Goal: Task Accomplishment & Management: Manage account settings

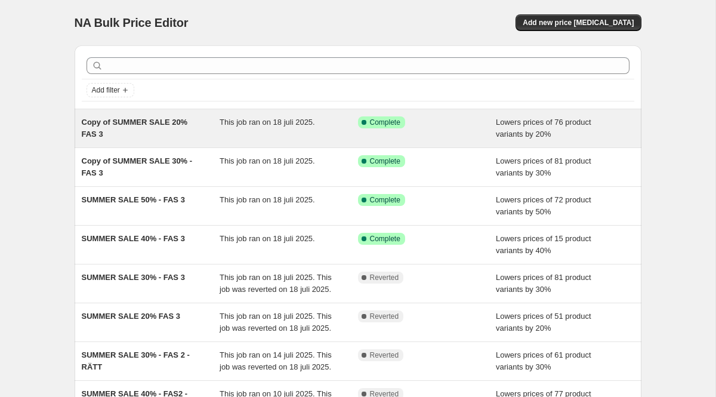
click at [121, 122] on span "Copy of SUMMER SALE 20% FAS 3" at bounding box center [135, 128] width 106 height 21
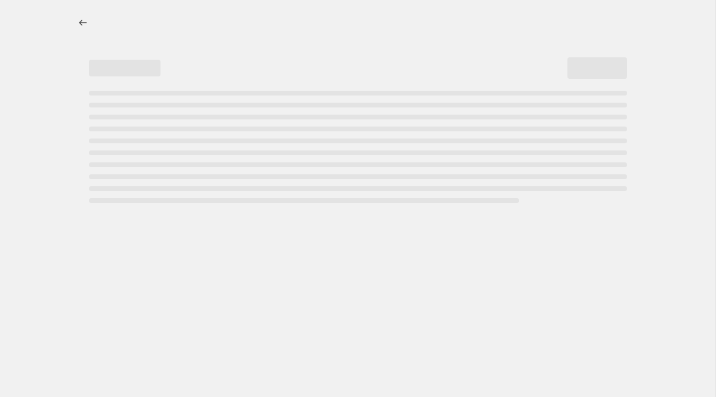
select select "percentage"
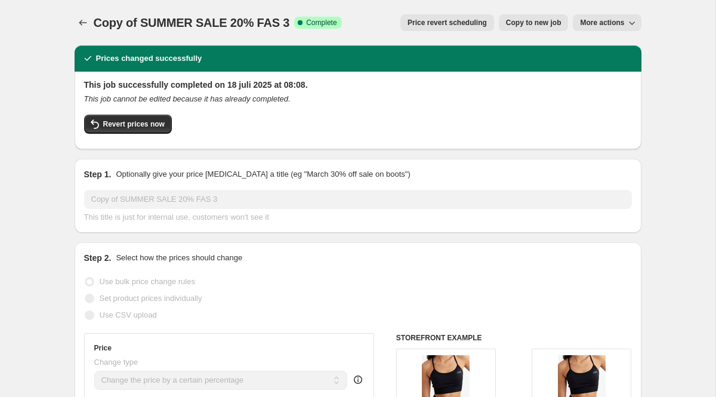
click at [535, 24] on span "Copy to new job" at bounding box center [534, 23] width 56 height 10
select select "percentage"
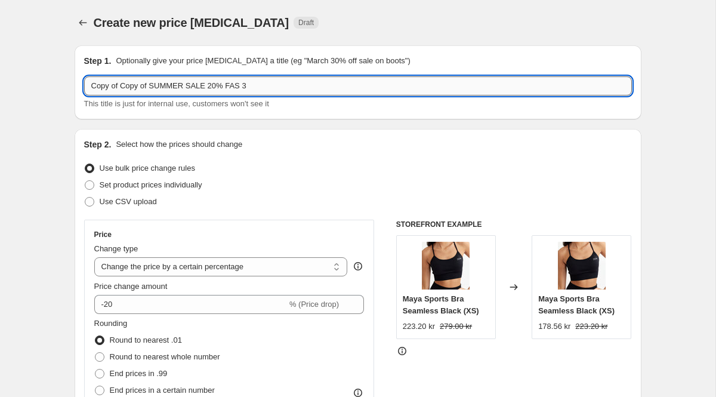
drag, startPoint x: 155, startPoint y: 86, endPoint x: 89, endPoint y: 87, distance: 65.7
click at [89, 87] on input "Copy of Copy of SUMMER SALE 20% FAS 3" at bounding box center [358, 85] width 548 height 19
click at [207, 87] on input "SUMMER SALE 20% FAS 3" at bounding box center [358, 85] width 548 height 19
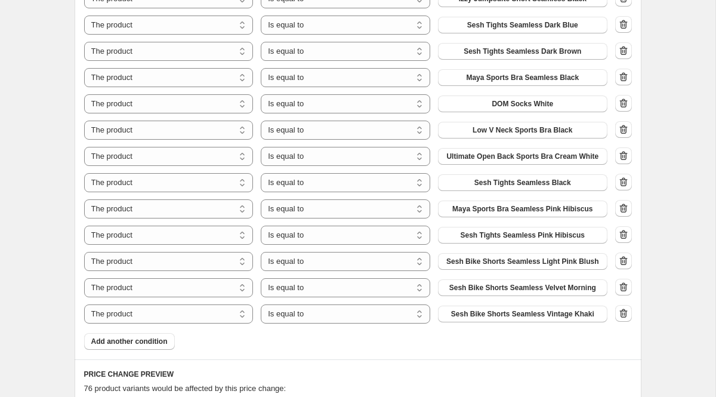
scroll to position [899, 0]
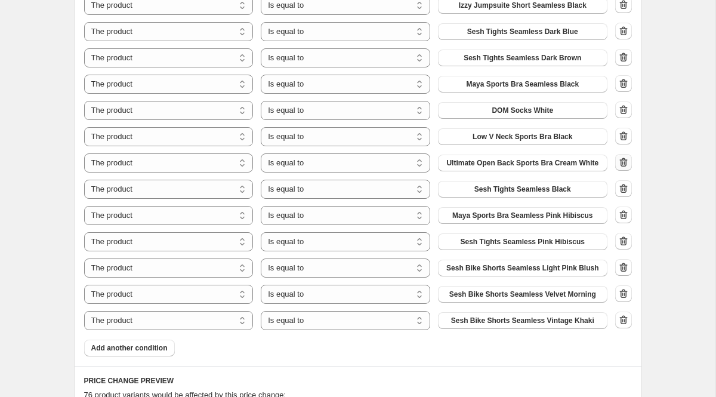
type input "SUMMER SALE 20% FAS 4"
click at [621, 165] on icon "button" at bounding box center [624, 162] width 12 height 12
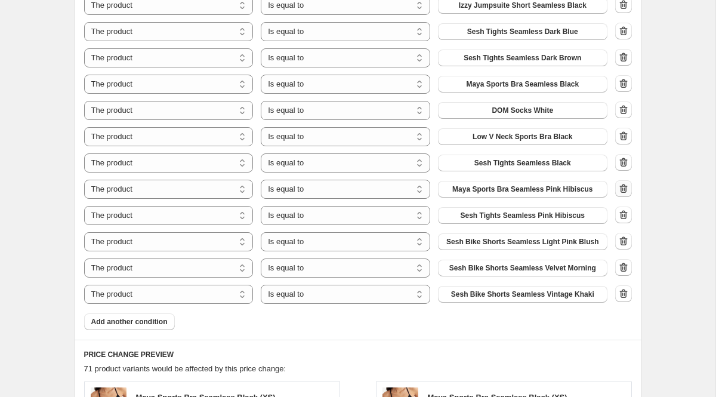
click at [623, 190] on icon "button" at bounding box center [624, 189] width 12 height 12
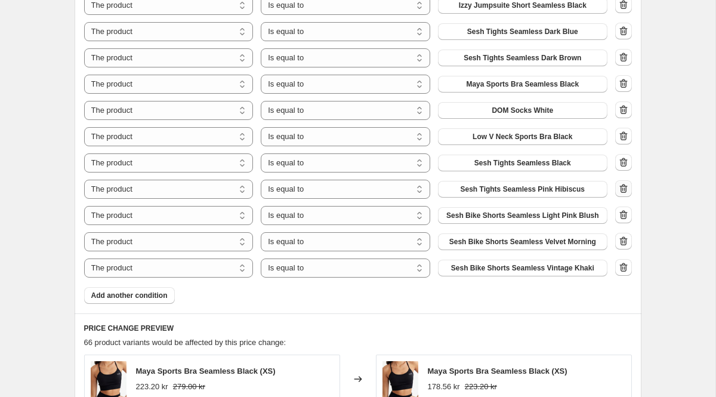
click at [622, 190] on icon "button" at bounding box center [624, 189] width 12 height 12
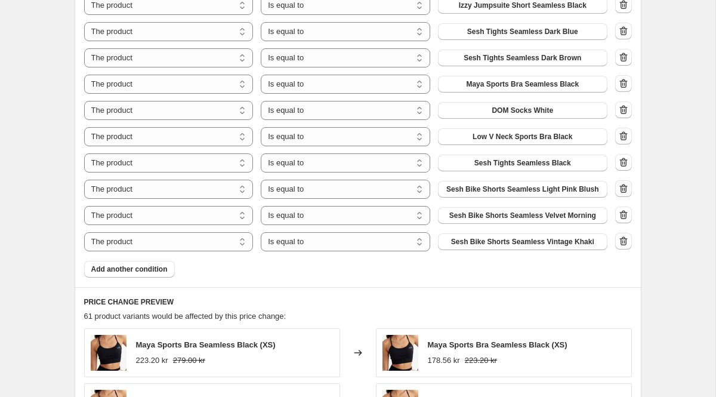
click at [625, 187] on icon "button" at bounding box center [623, 188] width 8 height 9
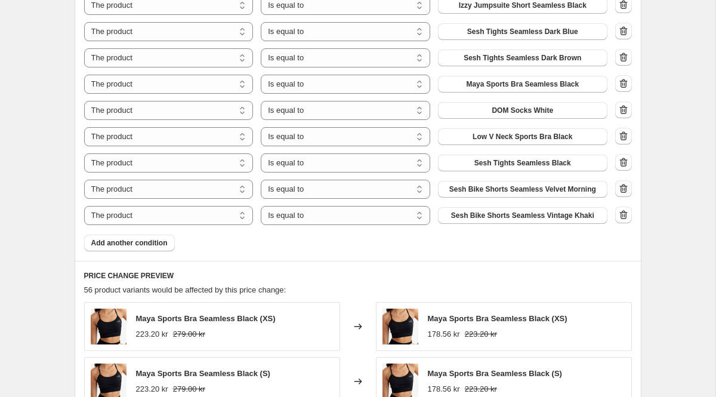
click at [625, 187] on icon "button" at bounding box center [623, 188] width 8 height 9
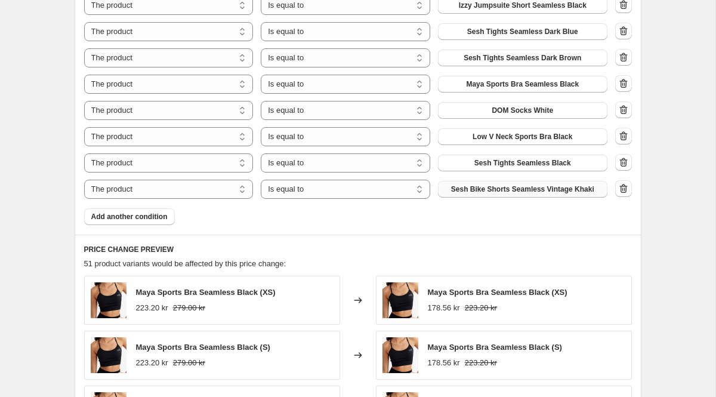
scroll to position [904, 0]
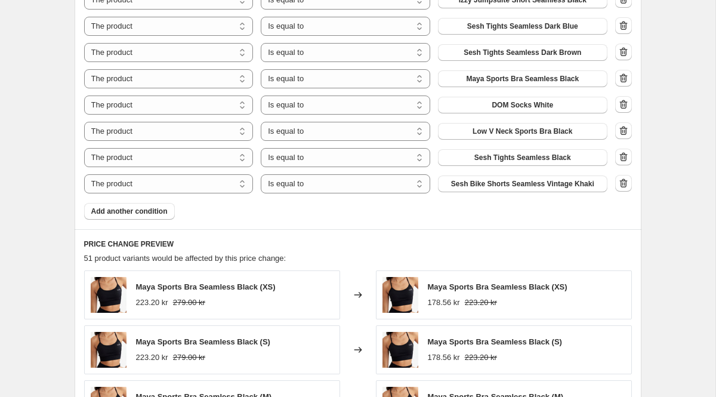
drag, startPoint x: 664, startPoint y: 180, endPoint x: 646, endPoint y: 181, distance: 17.3
click at [664, 180] on div "Create new price [MEDICAL_DATA]. This page is ready Create new price [MEDICAL_D…" at bounding box center [358, 54] width 716 height 1917
click at [619, 186] on icon "button" at bounding box center [624, 183] width 12 height 12
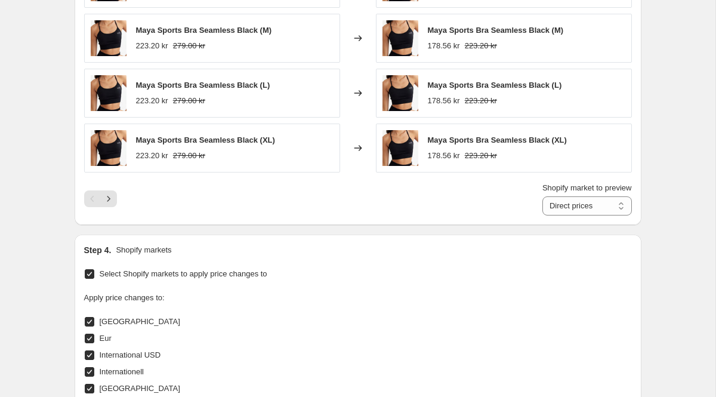
scroll to position [1494, 0]
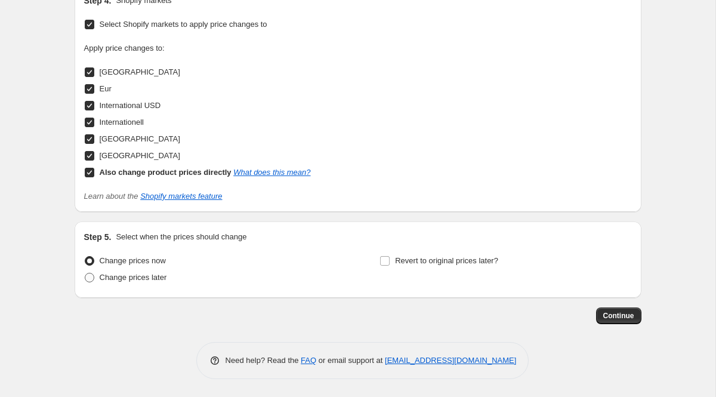
click at [88, 279] on span at bounding box center [90, 278] width 10 height 10
click at [85, 273] on input "Change prices later" at bounding box center [85, 273] width 1 height 1
radio input "true"
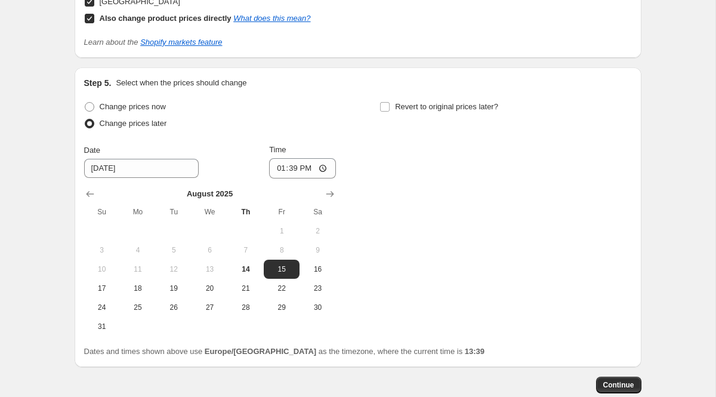
scroll to position [1664, 0]
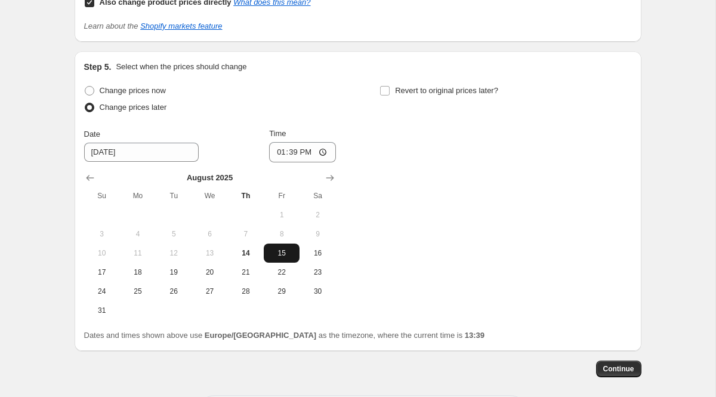
click at [291, 255] on span "15" at bounding box center [282, 253] width 26 height 10
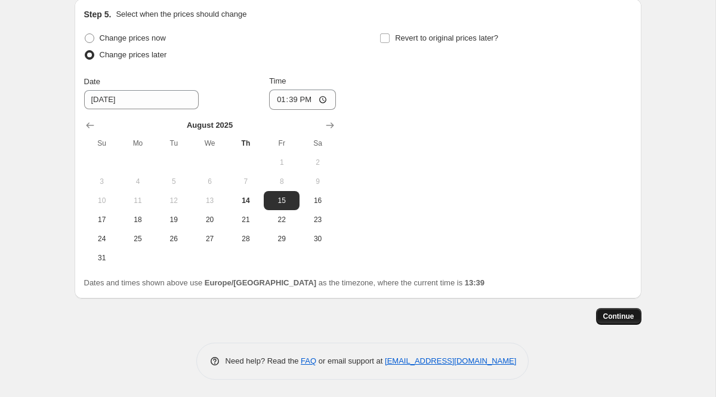
scroll to position [1717, 0]
click at [626, 316] on span "Continue" at bounding box center [618, 316] width 31 height 10
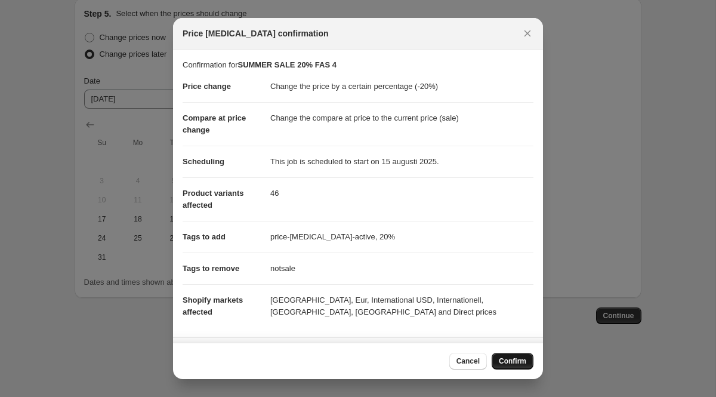
click at [505, 361] on span "Confirm" at bounding box center [512, 361] width 27 height 10
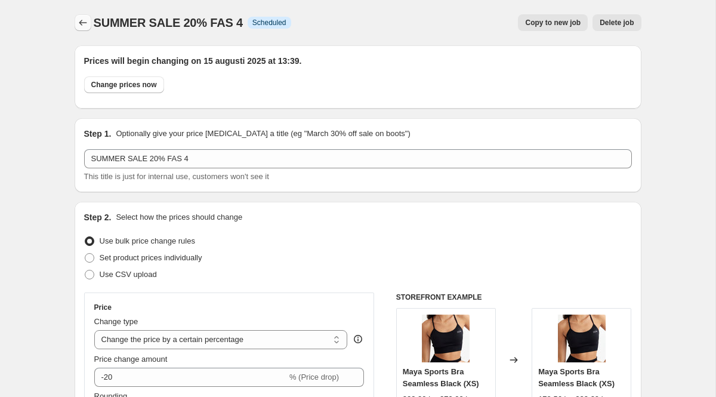
click at [81, 21] on icon "Price change jobs" at bounding box center [83, 23] width 8 height 6
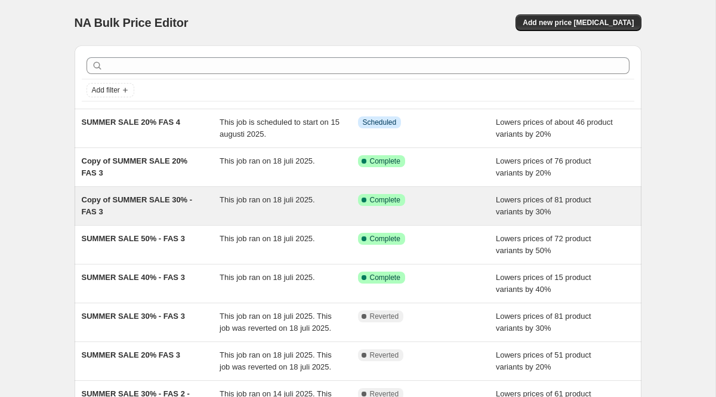
click at [151, 198] on span "Copy of SUMMER SALE 30% - FAS 3" at bounding box center [137, 205] width 111 height 21
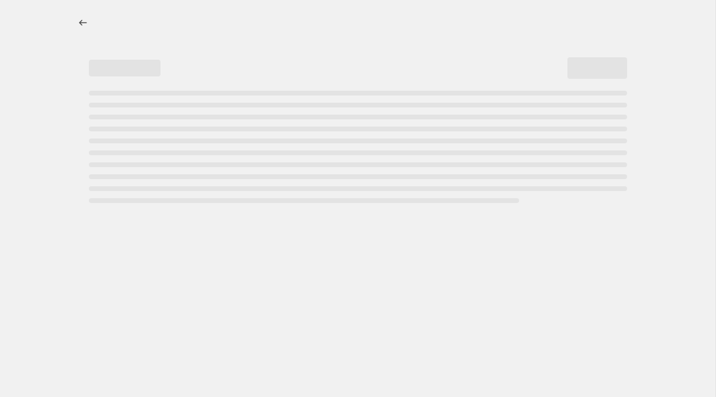
select select "percentage"
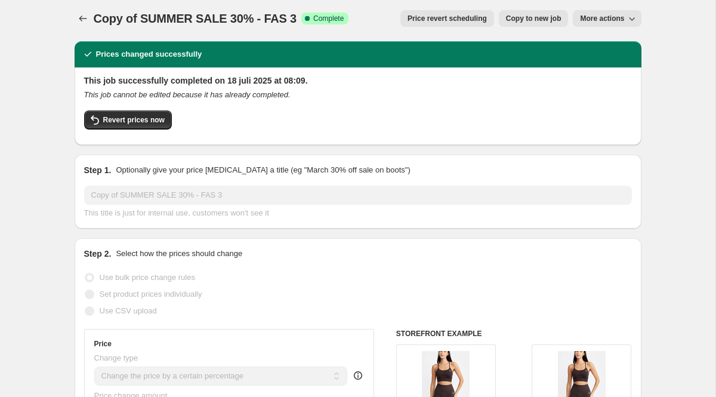
scroll to position [7, 0]
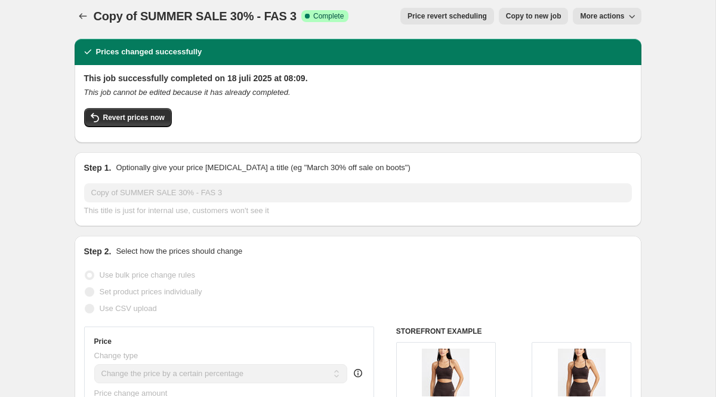
click at [543, 23] on button "Copy to new job" at bounding box center [534, 16] width 70 height 17
select select "percentage"
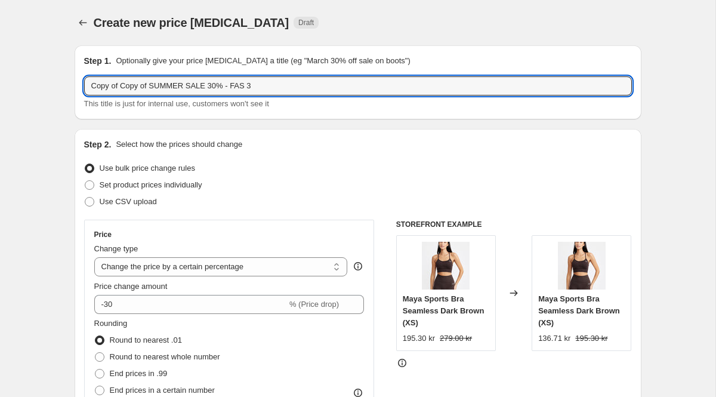
drag, startPoint x: 153, startPoint y: 85, endPoint x: 61, endPoint y: 85, distance: 91.3
click at [201, 88] on input "SUMMER SALE 30% - FAS 3" at bounding box center [358, 85] width 548 height 19
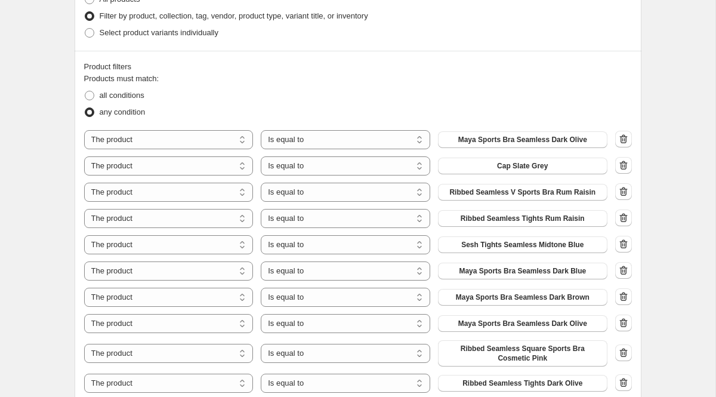
scroll to position [704, 0]
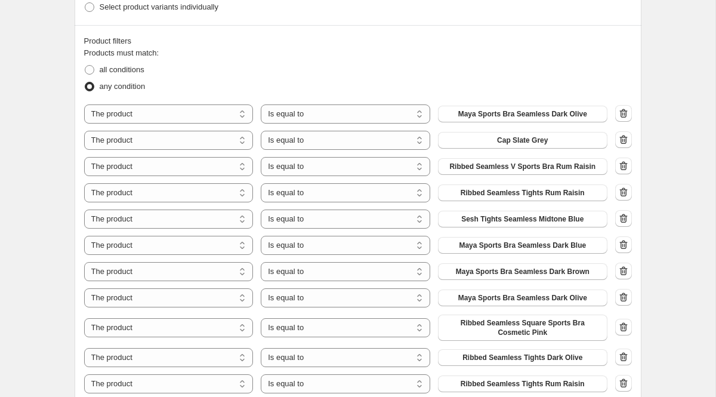
type input "SUMMER SALE 30% - FAS 4"
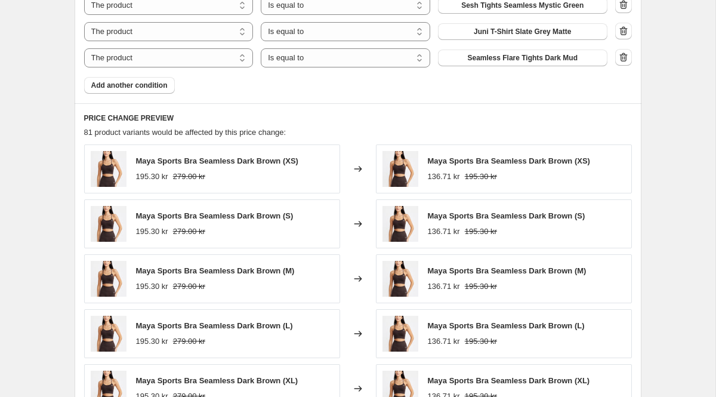
scroll to position [1243, 0]
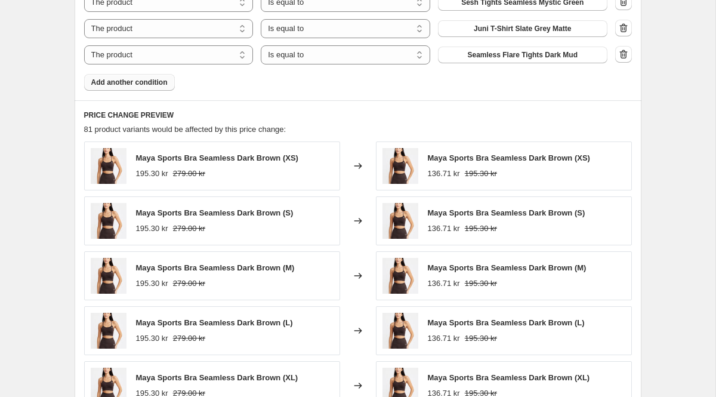
click at [136, 84] on span "Add another condition" at bounding box center [129, 83] width 76 height 10
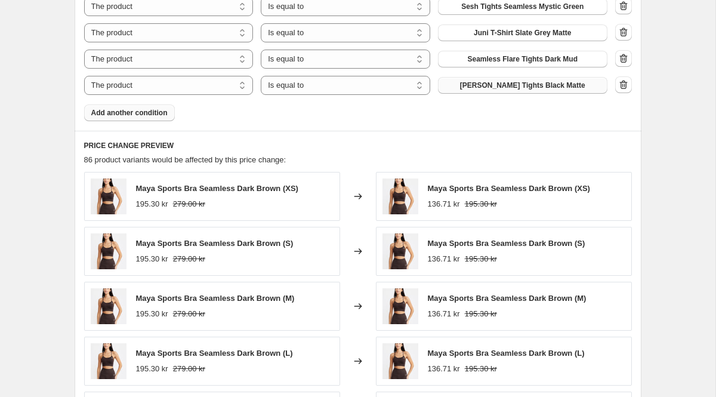
scroll to position [1245, 0]
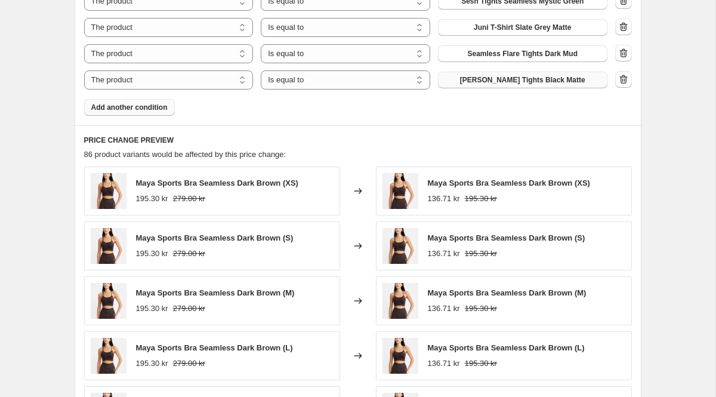
click at [529, 87] on button "[PERSON_NAME] Tights Black Matte" at bounding box center [522, 80] width 169 height 17
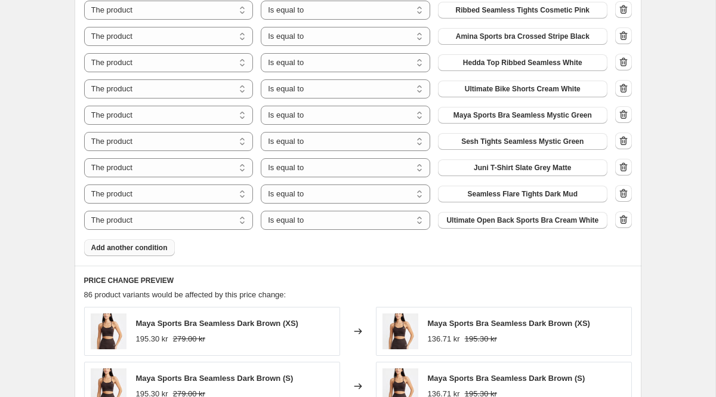
scroll to position [1103, 0]
drag, startPoint x: 646, startPoint y: 95, endPoint x: 634, endPoint y: 91, distance: 12.5
click at [627, 90] on icon "button" at bounding box center [624, 89] width 12 height 12
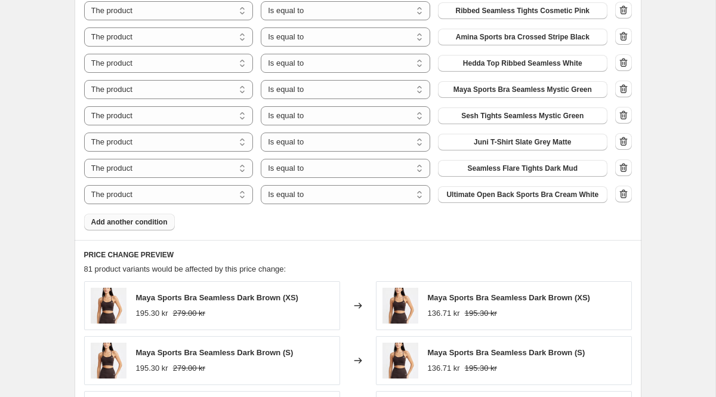
click at [145, 221] on span "Add another condition" at bounding box center [129, 222] width 76 height 10
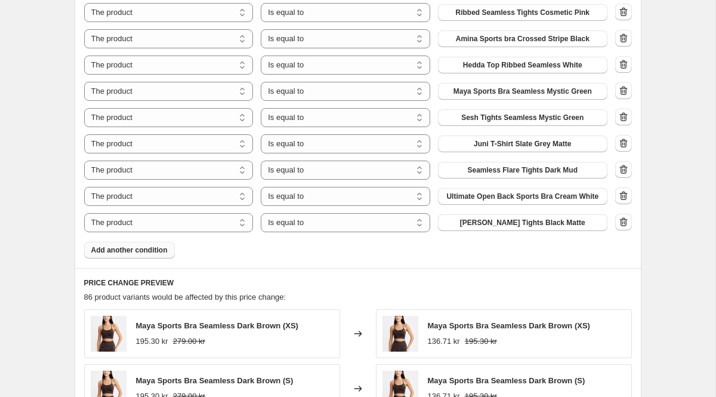
scroll to position [1101, 0]
click at [458, 224] on button "[PERSON_NAME] Tights Black Matte" at bounding box center [522, 223] width 169 height 17
click at [137, 245] on button "Add another condition" at bounding box center [129, 250] width 91 height 17
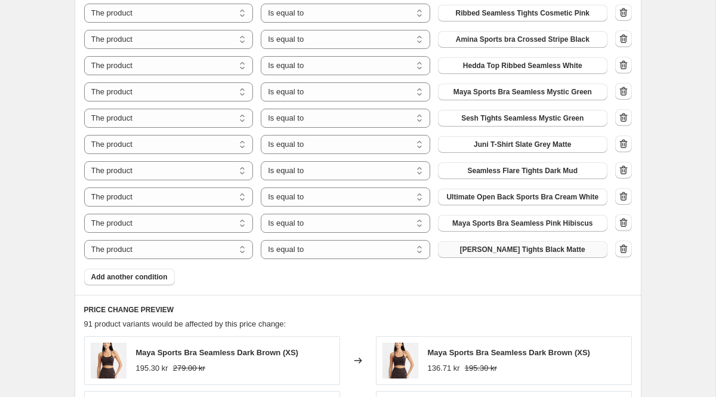
click at [498, 249] on span "[PERSON_NAME] Tights Black Matte" at bounding box center [522, 250] width 125 height 10
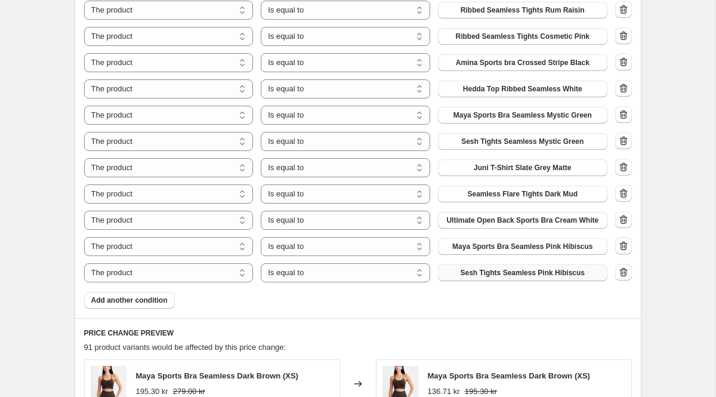
scroll to position [1040, 0]
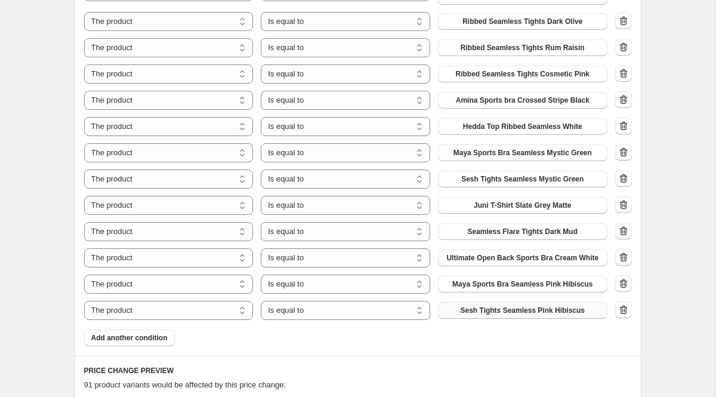
click at [624, 153] on icon "button" at bounding box center [624, 153] width 1 height 4
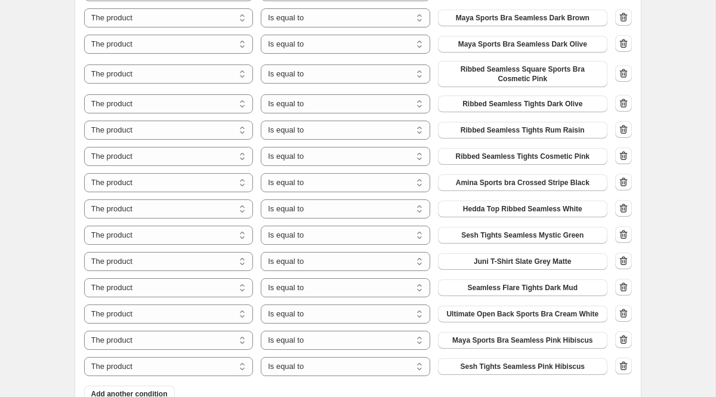
scroll to position [966, 0]
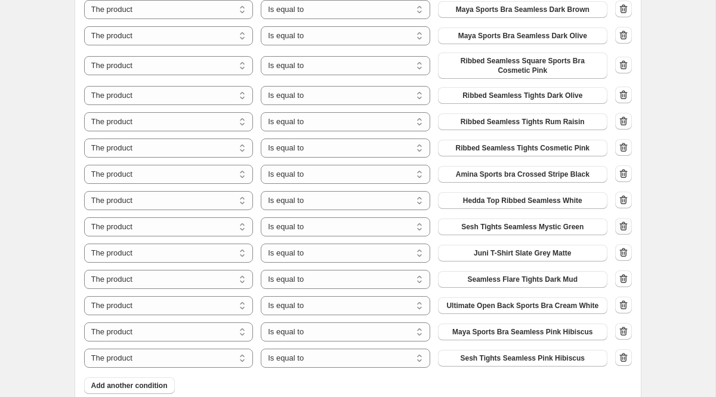
click at [624, 227] on icon "button" at bounding box center [624, 227] width 1 height 4
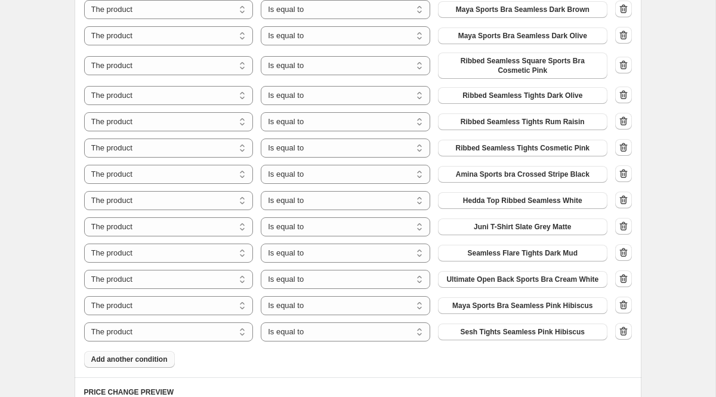
click at [156, 360] on span "Add another condition" at bounding box center [129, 359] width 76 height 10
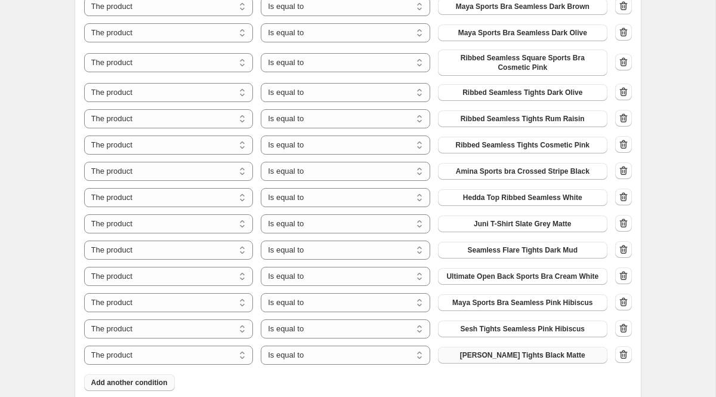
click at [479, 357] on span "[PERSON_NAME] Tights Black Matte" at bounding box center [522, 355] width 125 height 10
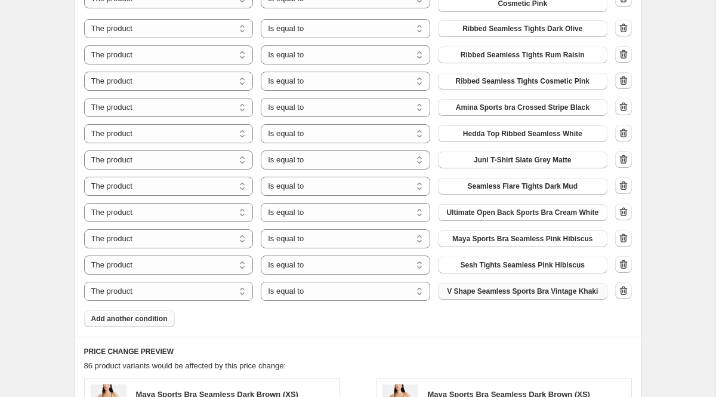
scroll to position [1034, 0]
click at [152, 315] on span "Add another condition" at bounding box center [129, 318] width 76 height 10
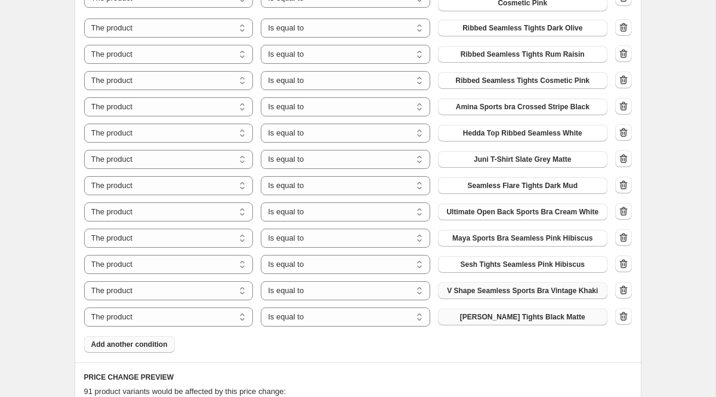
click at [492, 318] on span "[PERSON_NAME] Tights Black Matte" at bounding box center [522, 317] width 125 height 10
click at [151, 345] on span "Add another condition" at bounding box center [129, 343] width 76 height 10
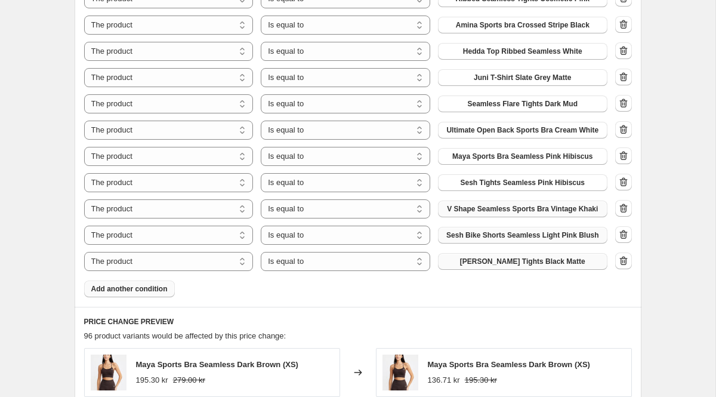
scroll to position [1114, 0]
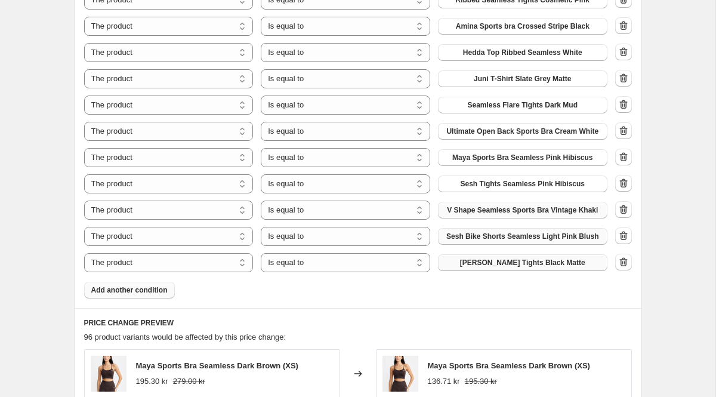
click at [468, 266] on button "[PERSON_NAME] Tights Black Matte" at bounding box center [522, 262] width 169 height 17
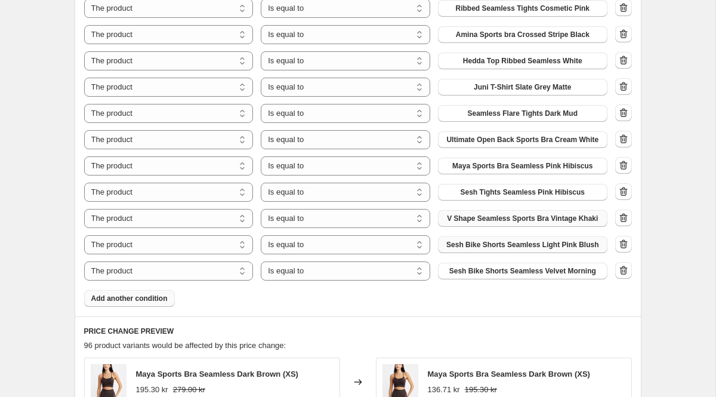
scroll to position [1106, 0]
click at [153, 298] on span "Add another condition" at bounding box center [129, 298] width 76 height 10
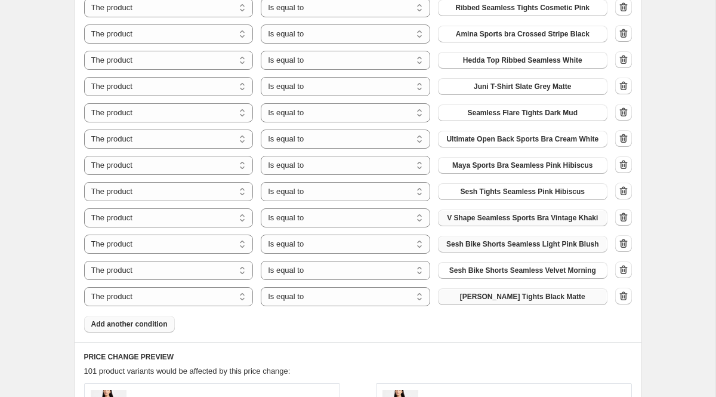
click at [517, 296] on span "[PERSON_NAME] Tights Black Matte" at bounding box center [522, 297] width 125 height 10
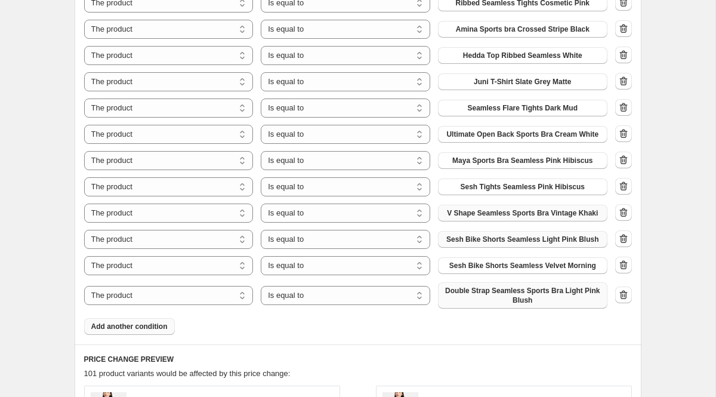
click at [138, 326] on span "Add another condition" at bounding box center [129, 327] width 76 height 10
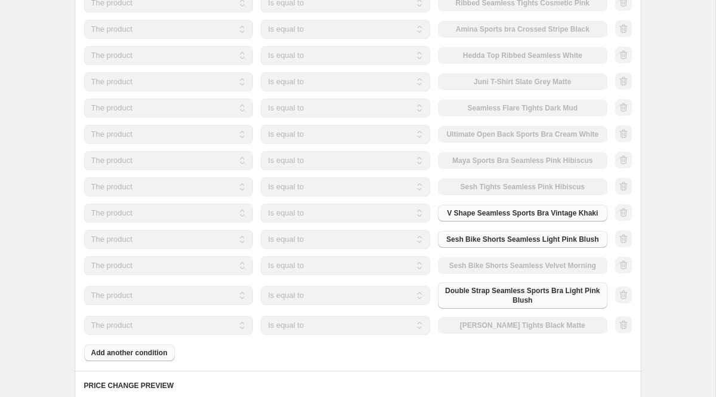
scroll to position [1112, 0]
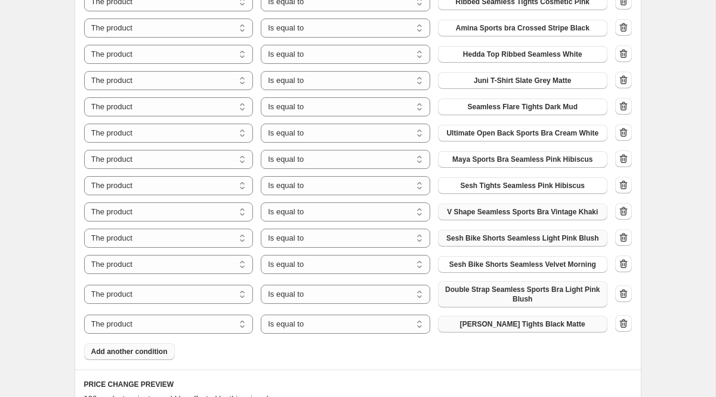
click at [502, 323] on span "[PERSON_NAME] Tights Black Matte" at bounding box center [522, 324] width 125 height 10
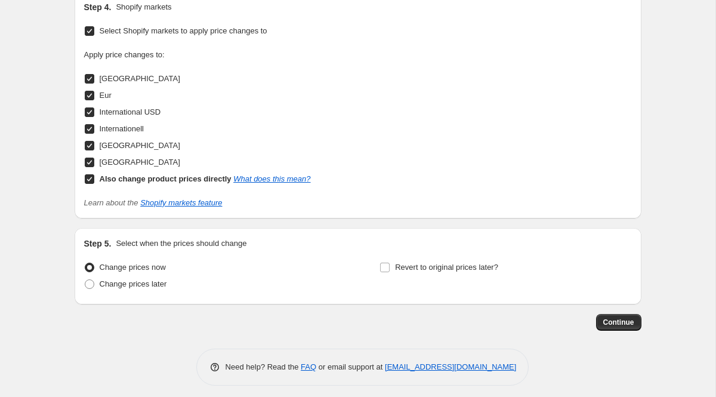
scroll to position [1864, 0]
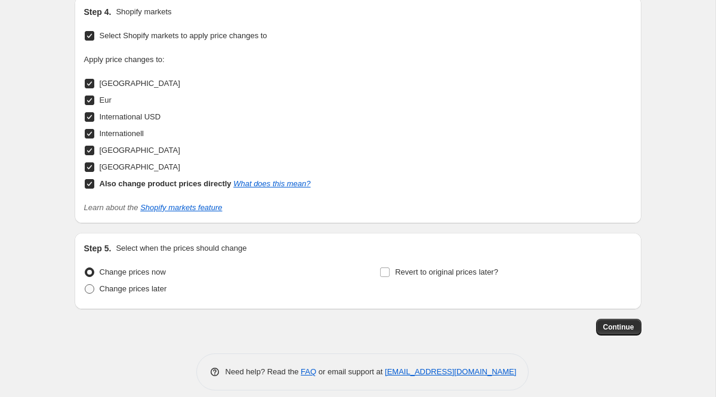
click at [90, 289] on span at bounding box center [90, 289] width 10 height 10
click at [85, 285] on input "Change prices later" at bounding box center [85, 284] width 1 height 1
radio input "true"
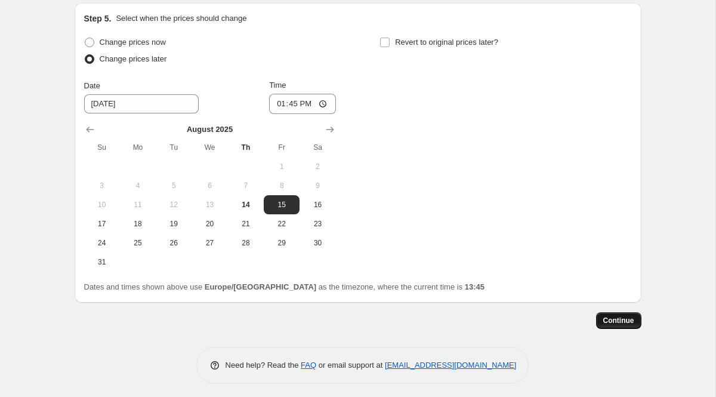
scroll to position [0, 0]
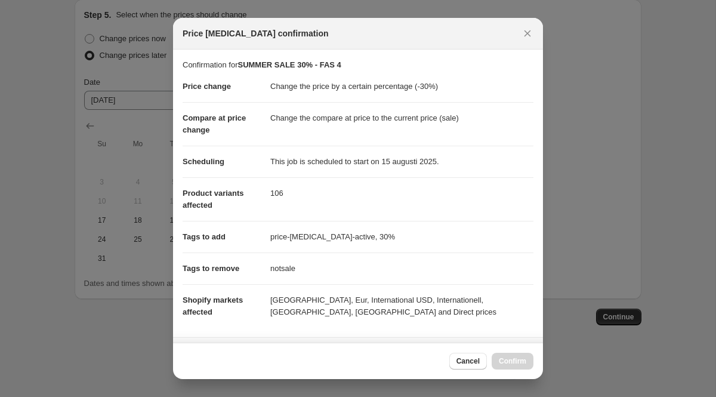
scroll to position [198, 0]
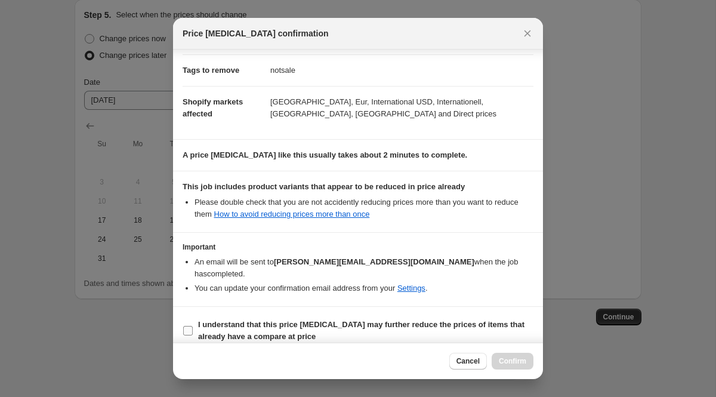
click at [186, 325] on span ":rdr:" at bounding box center [188, 330] width 11 height 11
click at [186, 326] on input "I understand that this price [MEDICAL_DATA] may further reduce the prices of it…" at bounding box center [188, 331] width 10 height 10
checkbox input "true"
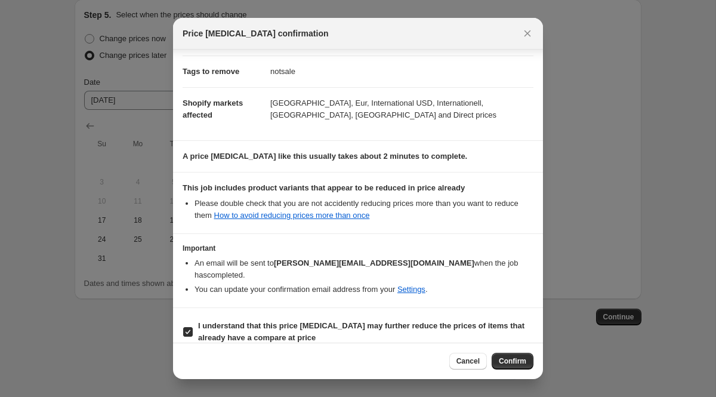
click at [503, 363] on span "Confirm" at bounding box center [512, 361] width 27 height 10
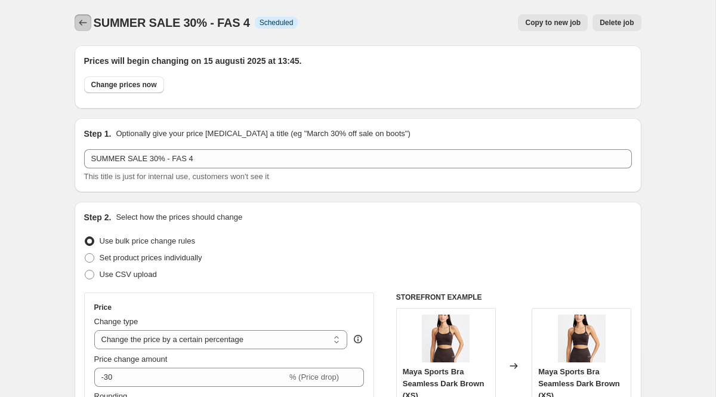
click at [77, 23] on icon "Price change jobs" at bounding box center [83, 23] width 12 height 12
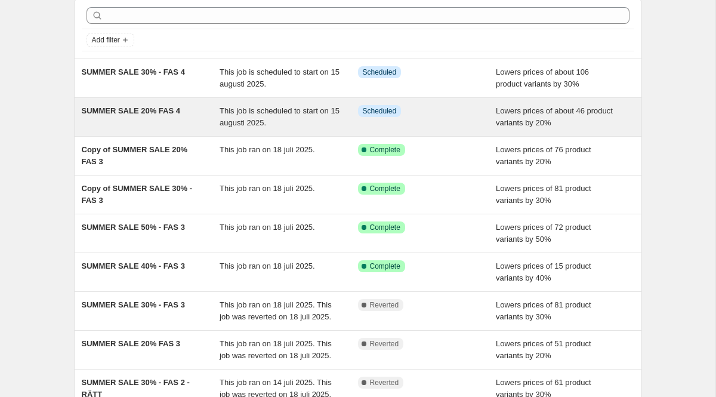
scroll to position [57, 0]
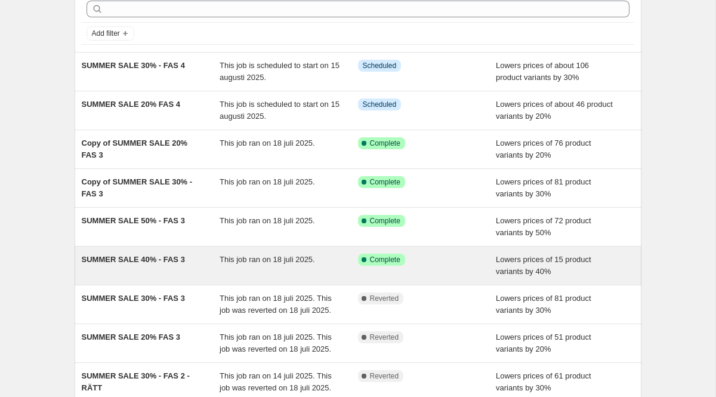
click at [162, 258] on span "SUMMER SALE 40% - FAS 3" at bounding box center [133, 259] width 103 height 9
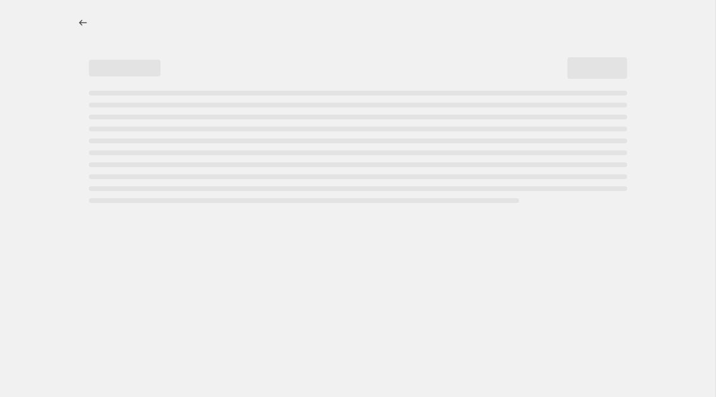
select select "percentage"
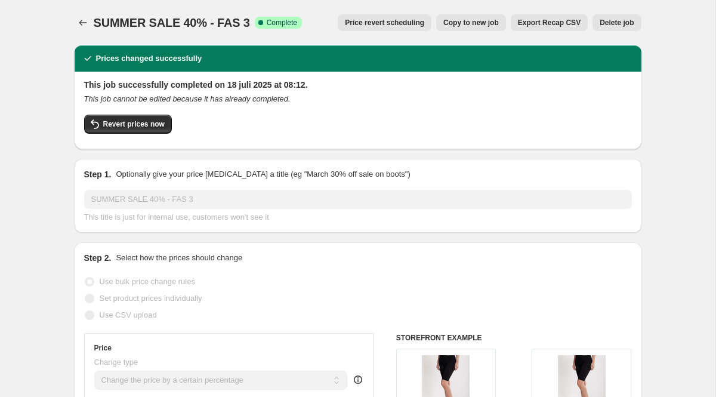
click at [476, 20] on span "Copy to new job" at bounding box center [471, 23] width 56 height 10
select select "percentage"
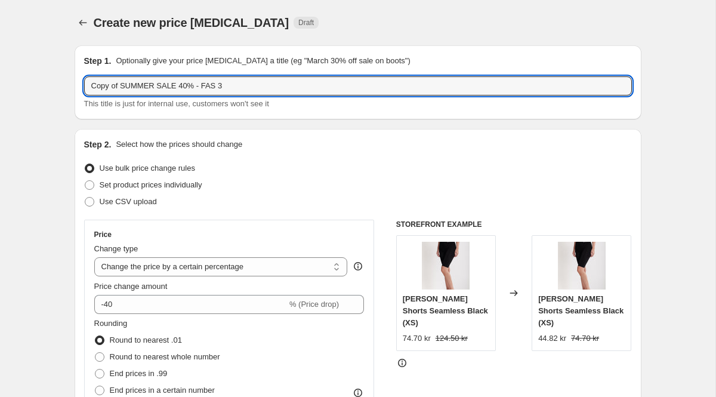
drag, startPoint x: 124, startPoint y: 87, endPoint x: 67, endPoint y: 88, distance: 56.7
click at [196, 85] on input "SUMMER SALE 40% - FAS 3" at bounding box center [358, 85] width 548 height 19
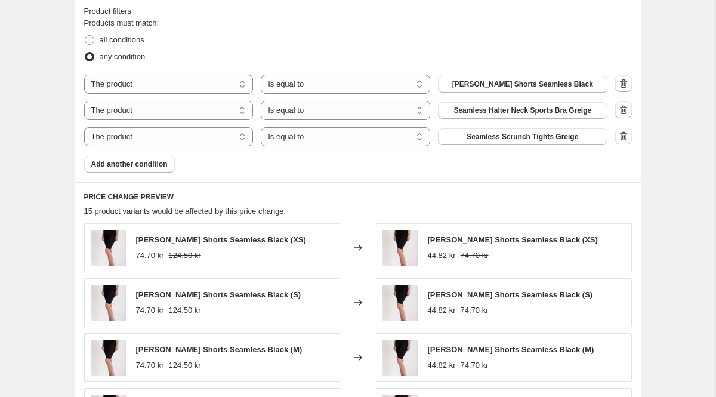
scroll to position [735, 0]
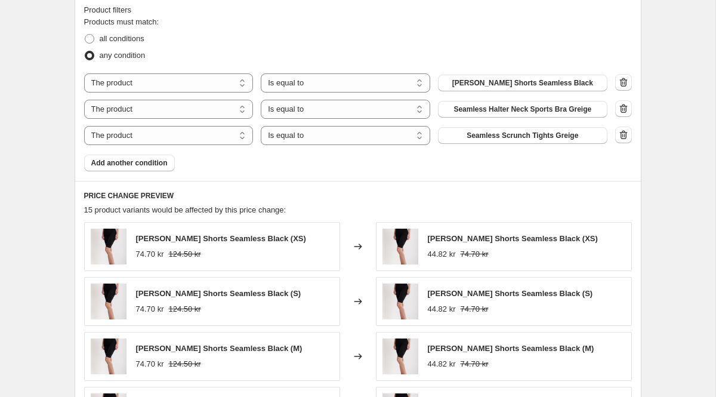
type input "SUMMER SALE 40% - FAS 4"
click at [158, 162] on span "Add another condition" at bounding box center [129, 163] width 76 height 10
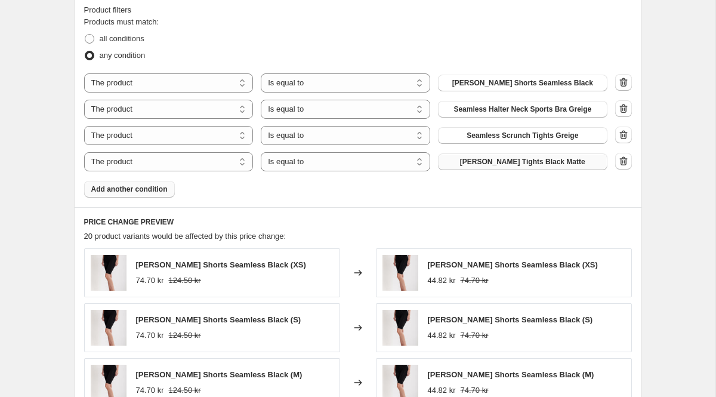
click at [489, 164] on span "[PERSON_NAME] Tights Black Matte" at bounding box center [522, 162] width 125 height 10
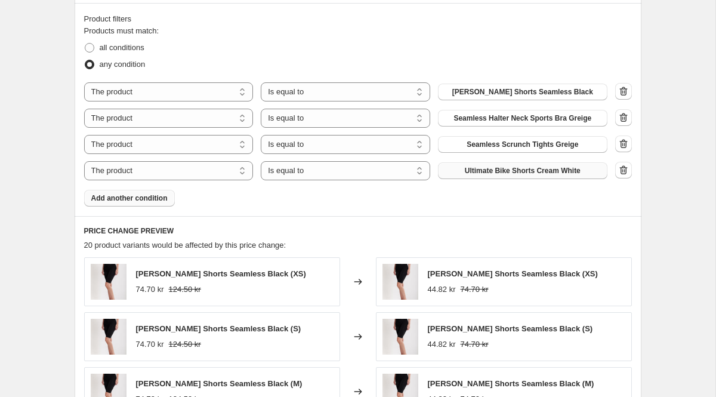
scroll to position [727, 0]
click at [155, 198] on span "Add another condition" at bounding box center [129, 198] width 76 height 10
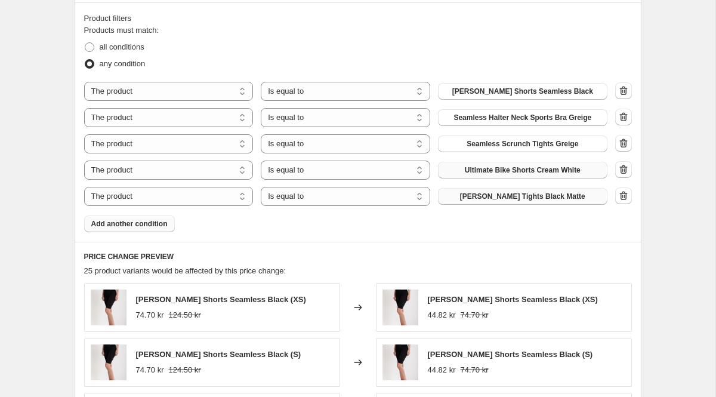
click at [559, 193] on span "[PERSON_NAME] Tights Black Matte" at bounding box center [522, 197] width 125 height 10
click at [122, 224] on span "Add another condition" at bounding box center [129, 224] width 76 height 10
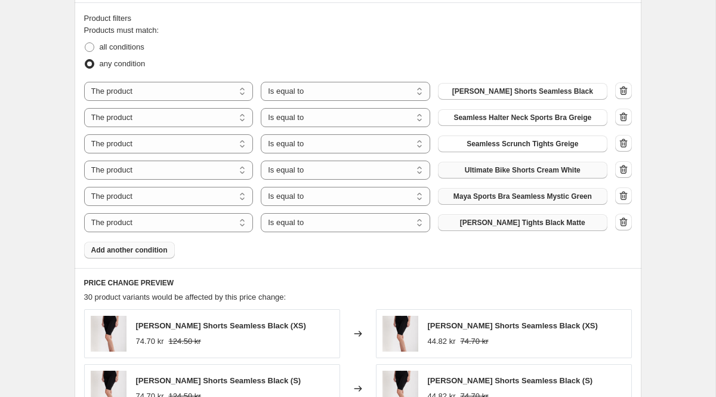
click at [521, 222] on span "[PERSON_NAME] Tights Black Matte" at bounding box center [522, 223] width 125 height 10
click at [141, 251] on span "Add another condition" at bounding box center [129, 250] width 76 height 10
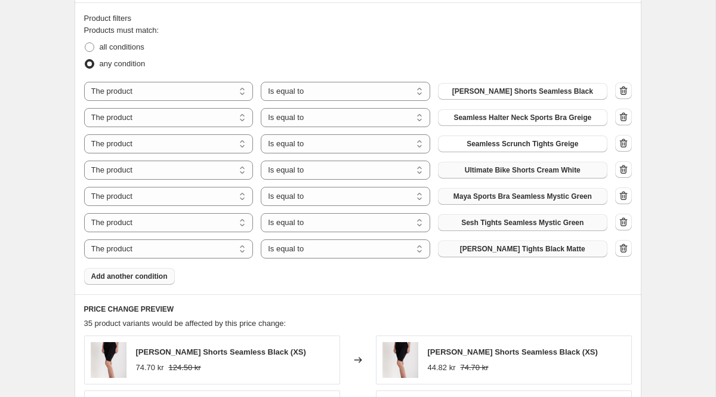
click at [504, 252] on span "[PERSON_NAME] Tights Black Matte" at bounding box center [522, 249] width 125 height 10
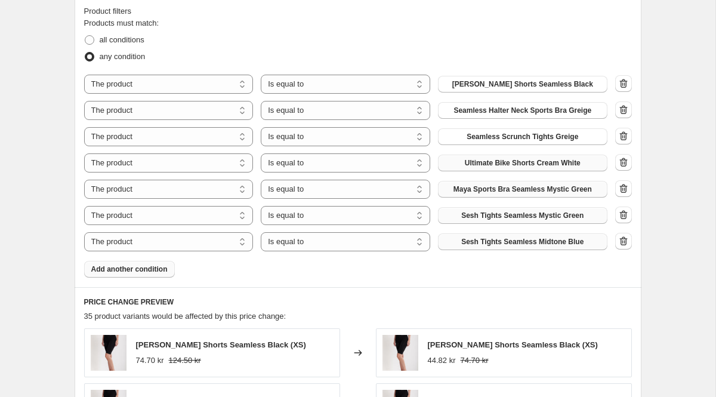
scroll to position [735, 0]
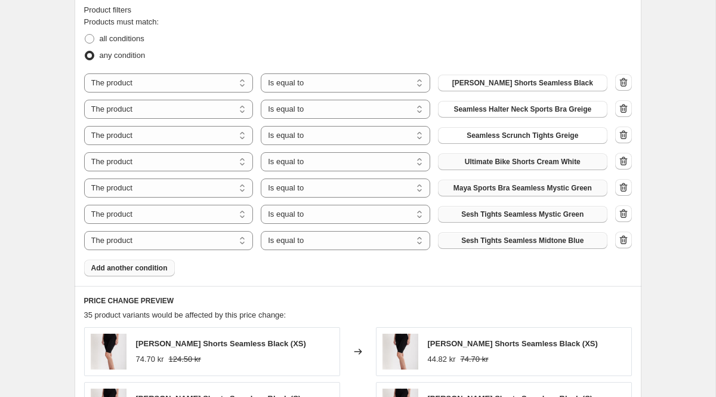
click at [159, 269] on span "Add another condition" at bounding box center [129, 268] width 76 height 10
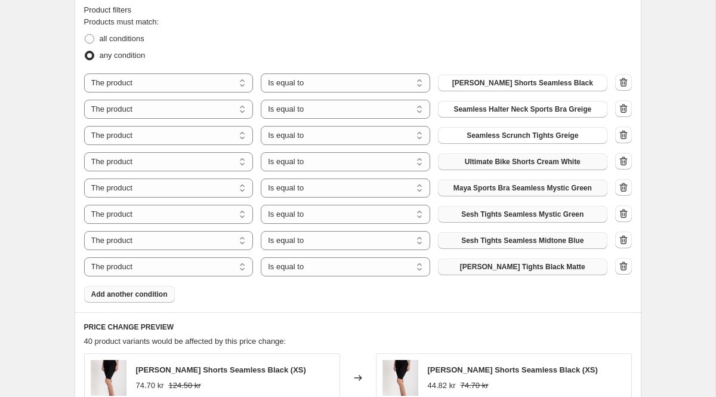
click at [519, 270] on span "[PERSON_NAME] Tights Black Matte" at bounding box center [522, 267] width 125 height 10
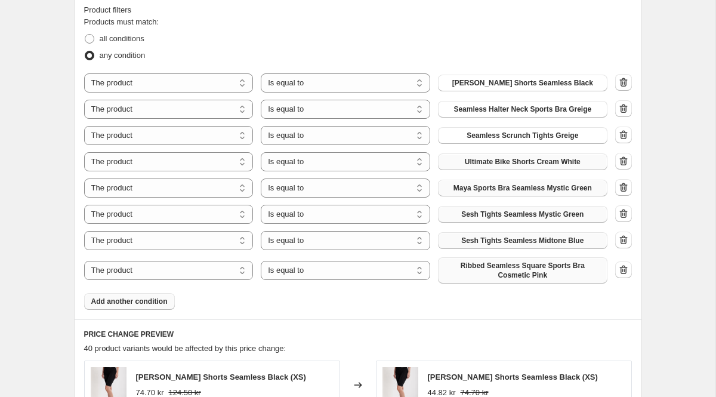
click at [153, 300] on span "Add another condition" at bounding box center [129, 302] width 76 height 10
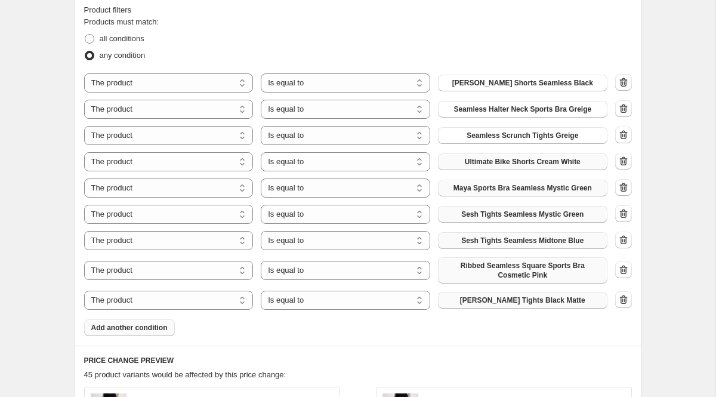
click at [468, 302] on button "[PERSON_NAME] Tights Black Matte" at bounding box center [522, 300] width 169 height 17
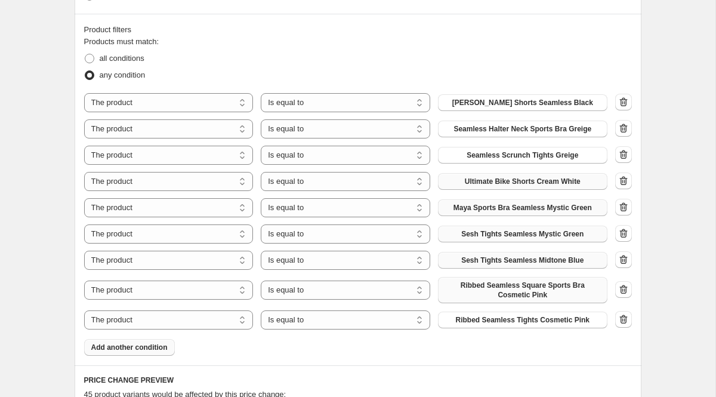
scroll to position [716, 0]
click at [626, 131] on icon "button" at bounding box center [624, 128] width 12 height 12
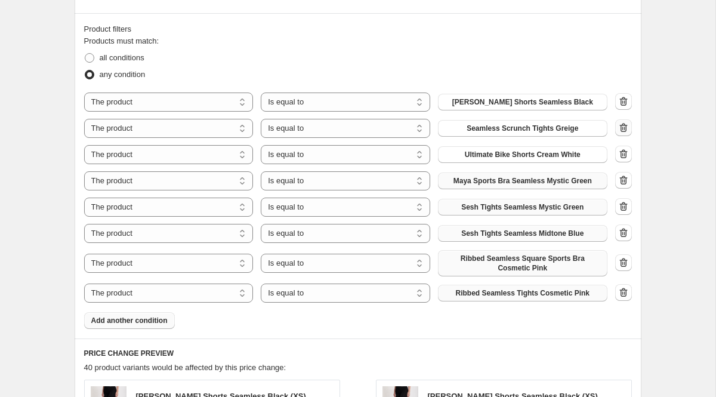
click at [625, 130] on icon "button" at bounding box center [624, 128] width 12 height 12
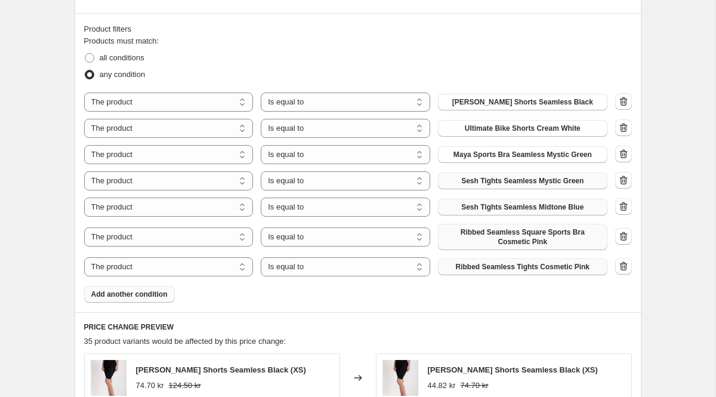
click at [141, 289] on button "Add another condition" at bounding box center [129, 294] width 91 height 17
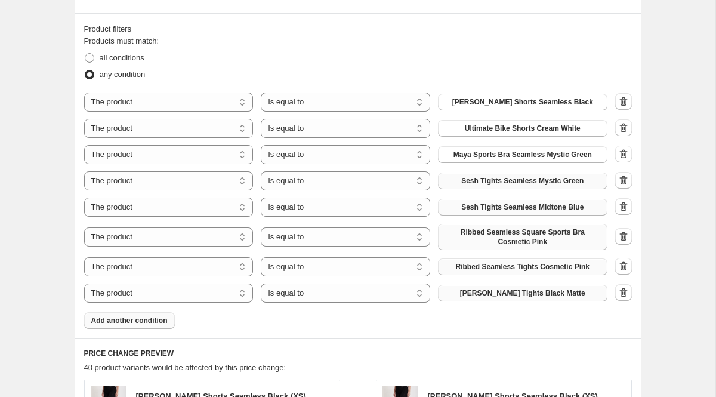
click at [501, 296] on span "[PERSON_NAME] Tights Black Matte" at bounding box center [522, 293] width 125 height 10
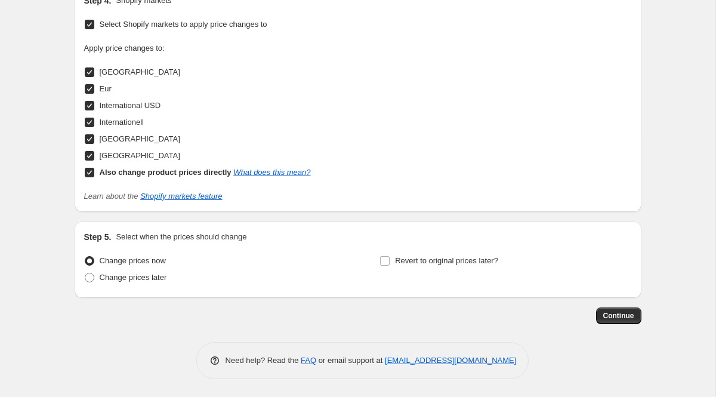
scroll to position [1429, 0]
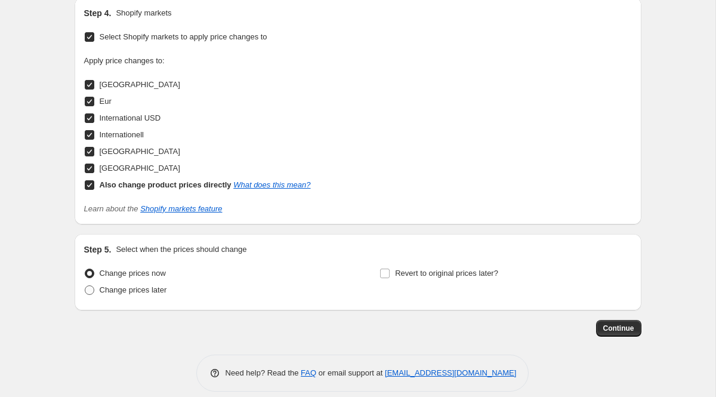
click at [90, 289] on span at bounding box center [90, 290] width 10 height 10
click at [85, 286] on input "Change prices later" at bounding box center [85, 285] width 1 height 1
radio input "true"
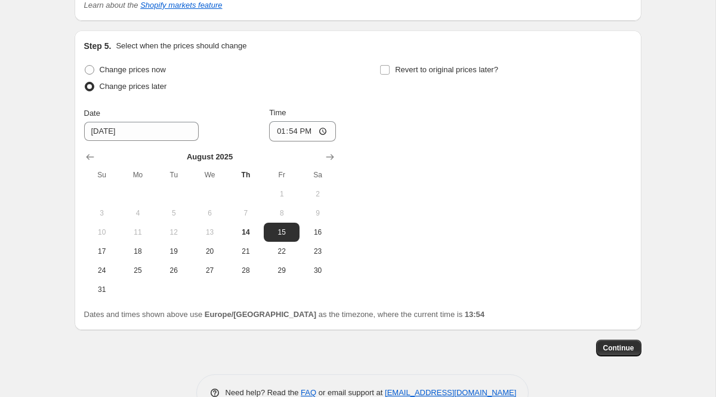
scroll to position [1650, 0]
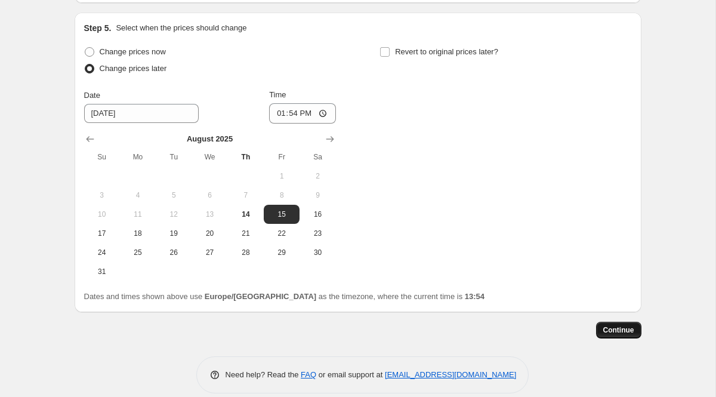
click at [600, 329] on button "Continue" at bounding box center [618, 330] width 45 height 17
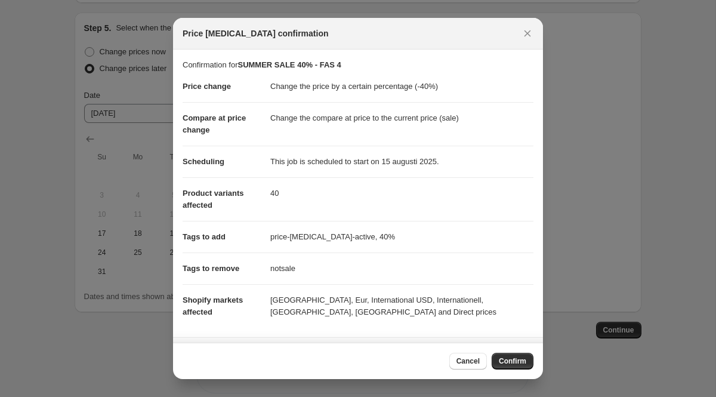
click at [508, 366] on button "Confirm" at bounding box center [513, 361] width 42 height 17
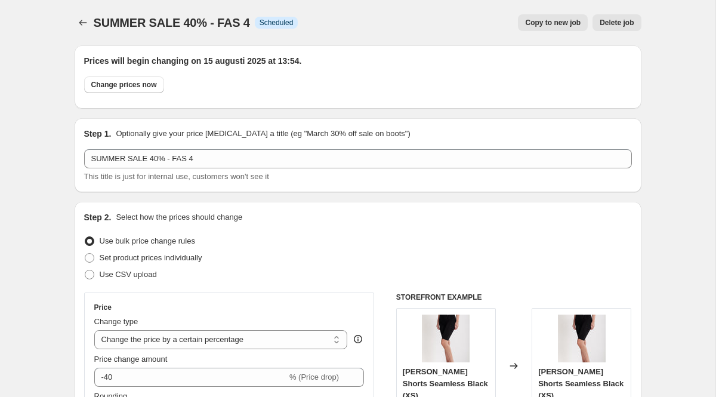
click at [94, 21] on span "SUMMER SALE 40% - FAS 4" at bounding box center [172, 22] width 156 height 13
click at [87, 21] on icon "Price change jobs" at bounding box center [83, 23] width 12 height 12
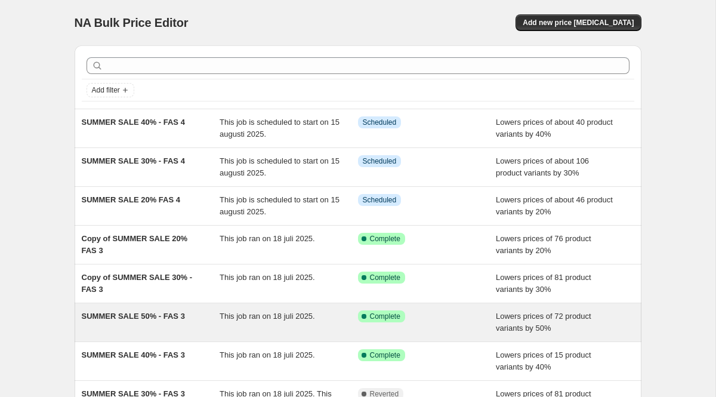
click at [165, 310] on div "SUMMER SALE 50% - FAS 3 This job ran on 18 juli 2025. Success Complete Complete…" at bounding box center [358, 322] width 567 height 38
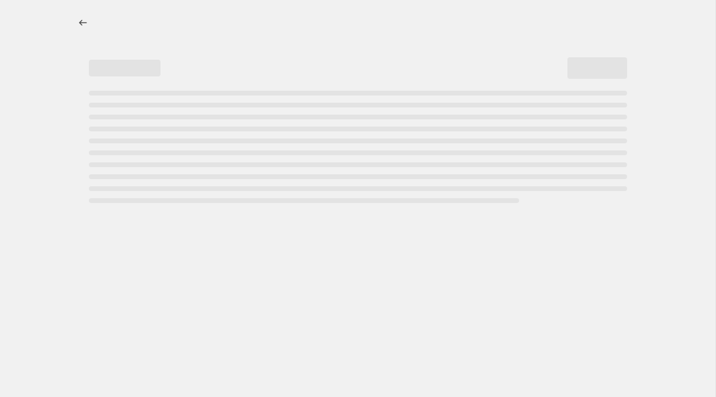
select select "percentage"
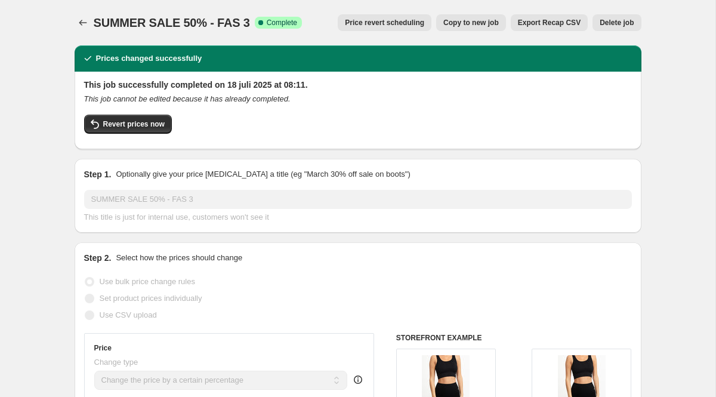
click at [483, 22] on span "Copy to new job" at bounding box center [471, 23] width 56 height 10
select select "percentage"
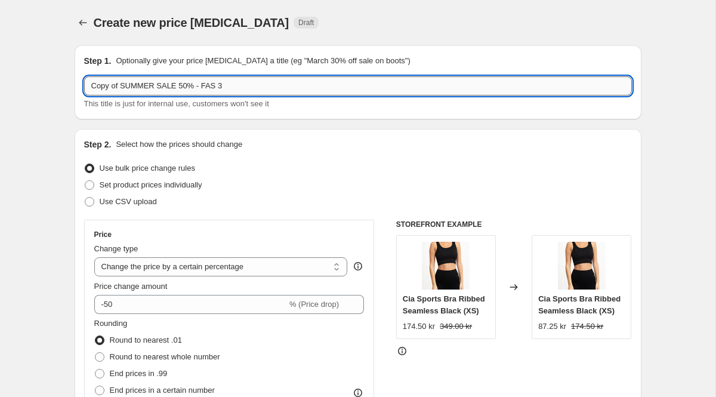
click at [239, 87] on input "Copy of SUMMER SALE 50% - FAS 3" at bounding box center [358, 85] width 548 height 19
drag, startPoint x: 122, startPoint y: 85, endPoint x: 69, endPoint y: 85, distance: 53.1
click at [256, 85] on input "SUMMER SALE 50% - FAS 4" at bounding box center [358, 85] width 548 height 19
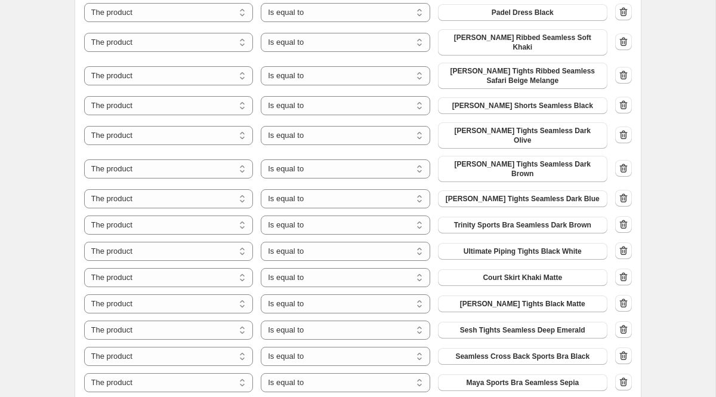
scroll to position [824, 0]
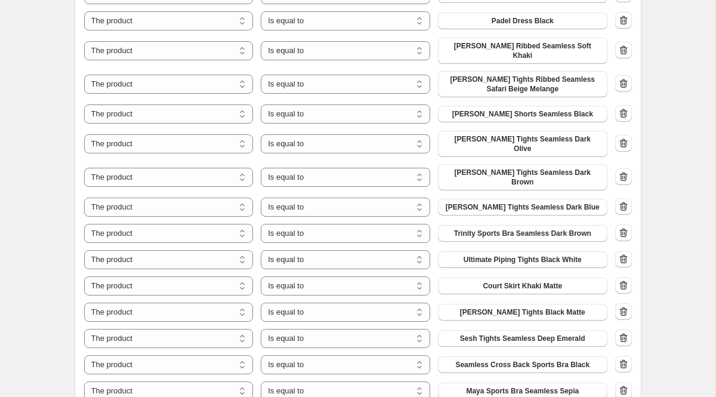
type input "SUMMER SALE 50% - FAS 4"
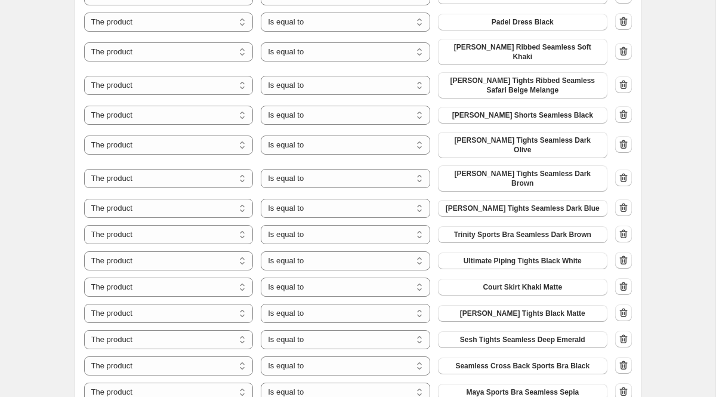
scroll to position [1121, 0]
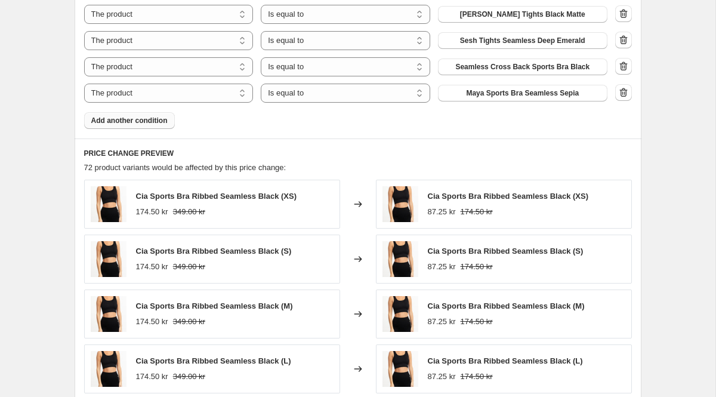
click at [168, 112] on button "Add another condition" at bounding box center [129, 120] width 91 height 17
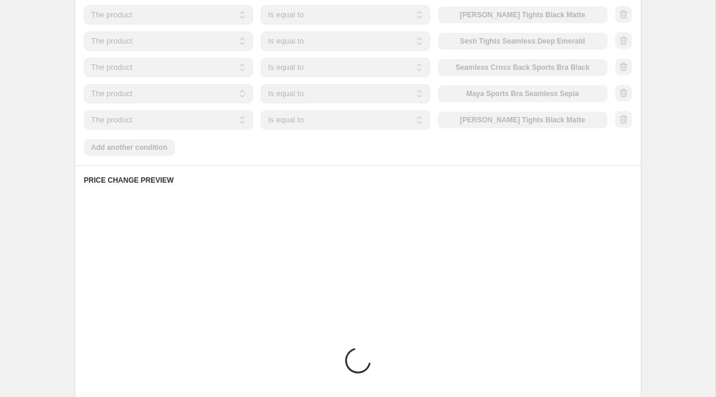
scroll to position [1119, 0]
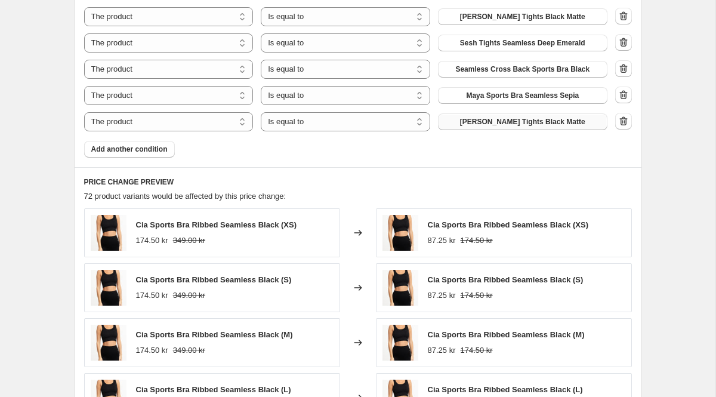
click at [538, 117] on span "[PERSON_NAME] Tights Black Matte" at bounding box center [522, 122] width 125 height 10
click at [156, 144] on span "Add another condition" at bounding box center [129, 149] width 76 height 10
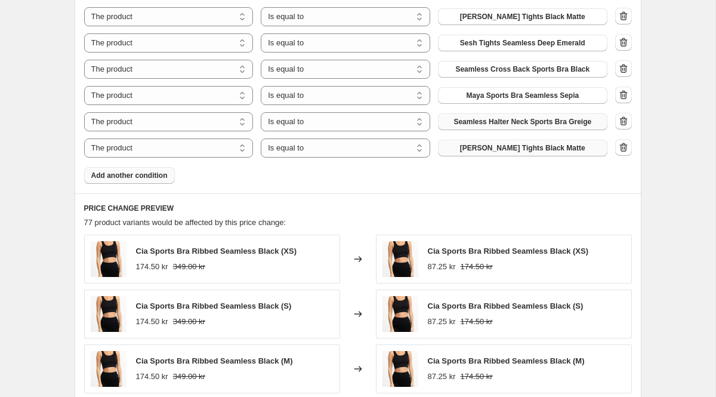
click at [471, 140] on button "[PERSON_NAME] Tights Black Matte" at bounding box center [522, 148] width 169 height 17
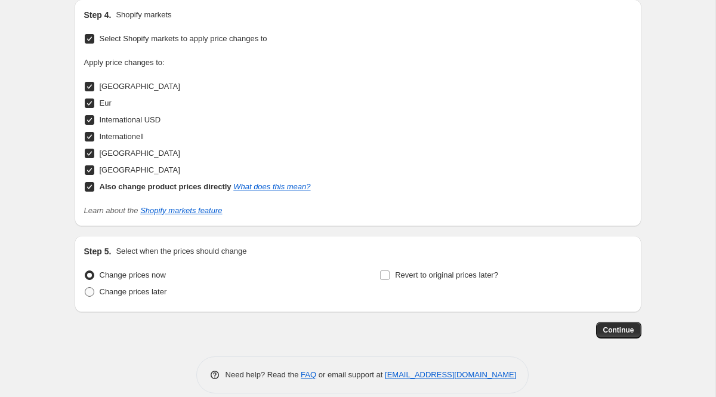
click at [90, 287] on span at bounding box center [90, 292] width 10 height 10
click at [85, 287] on input "Change prices later" at bounding box center [85, 287] width 1 height 1
radio input "true"
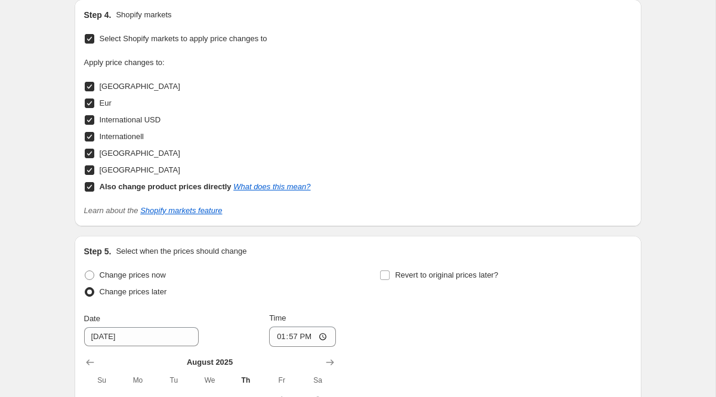
scroll to position [1908, 0]
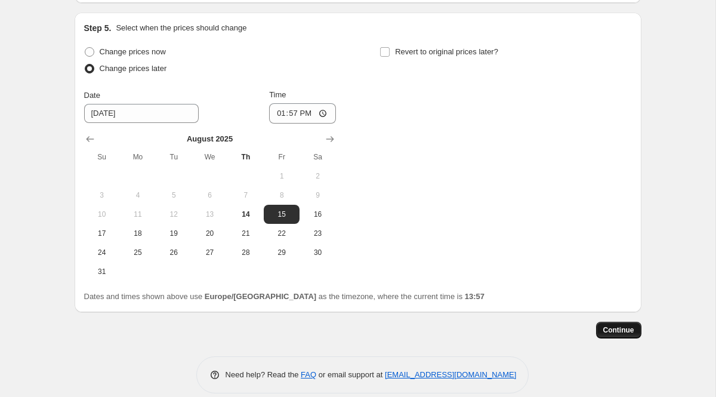
click at [603, 325] on span "Continue" at bounding box center [618, 330] width 31 height 10
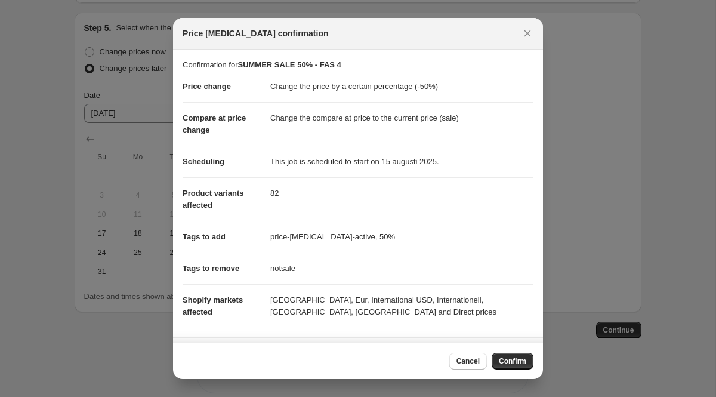
scroll to position [88, 0]
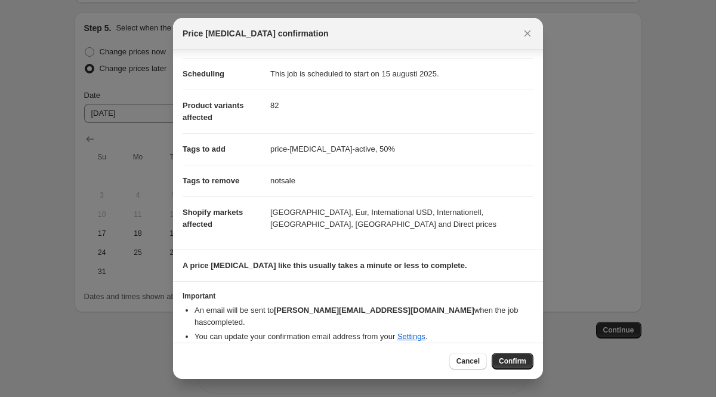
click at [509, 367] on button "Confirm" at bounding box center [513, 361] width 42 height 17
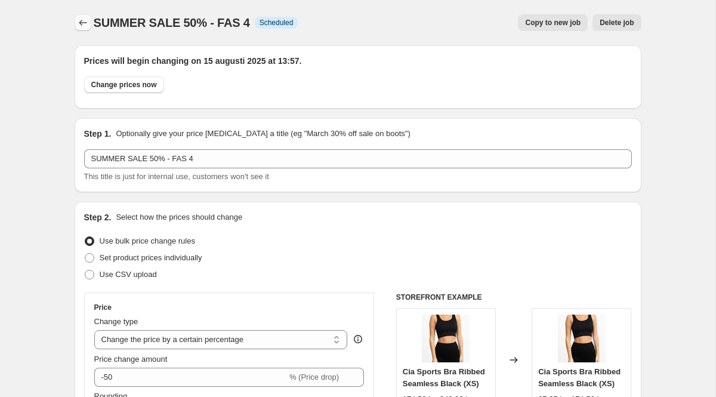
click at [83, 22] on icon "Price change jobs" at bounding box center [83, 23] width 12 height 12
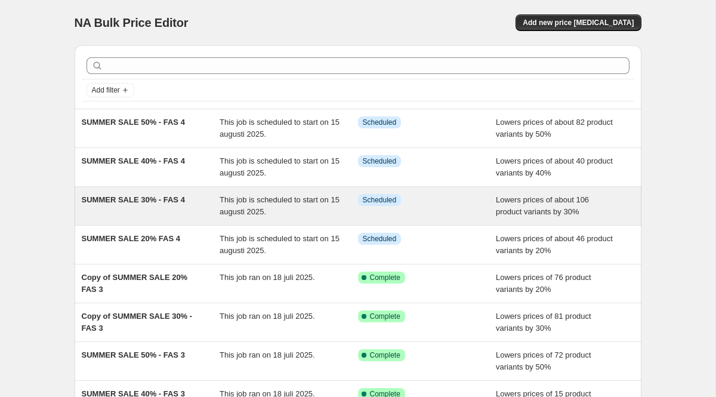
click at [124, 199] on span "SUMMER SALE 30% - FAS 4" at bounding box center [133, 199] width 103 height 9
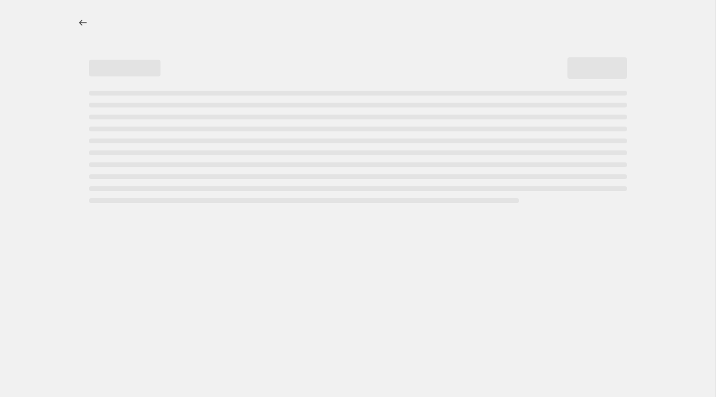
select select "percentage"
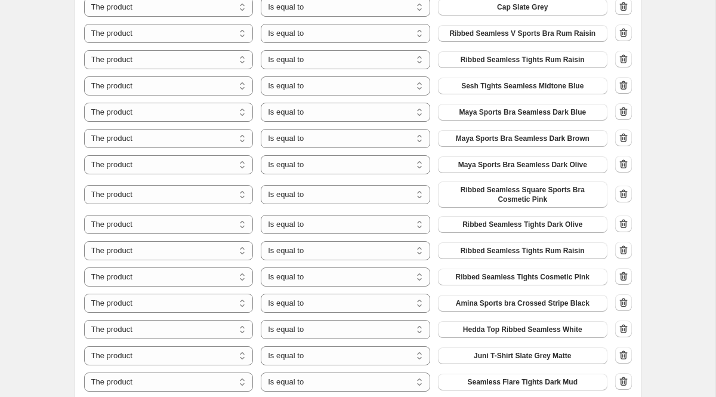
scroll to position [917, 0]
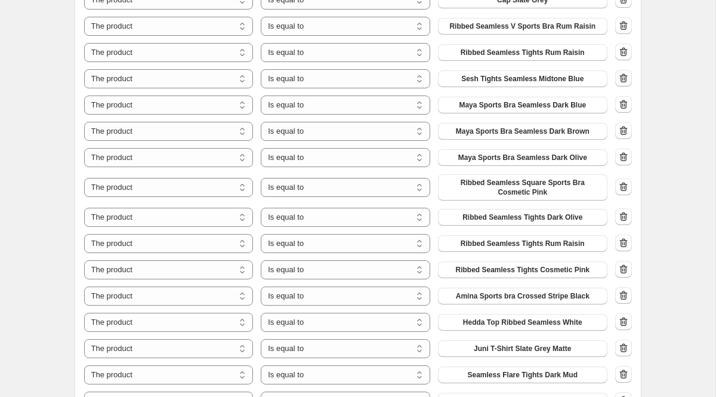
click at [624, 80] on icon "button" at bounding box center [624, 78] width 12 height 12
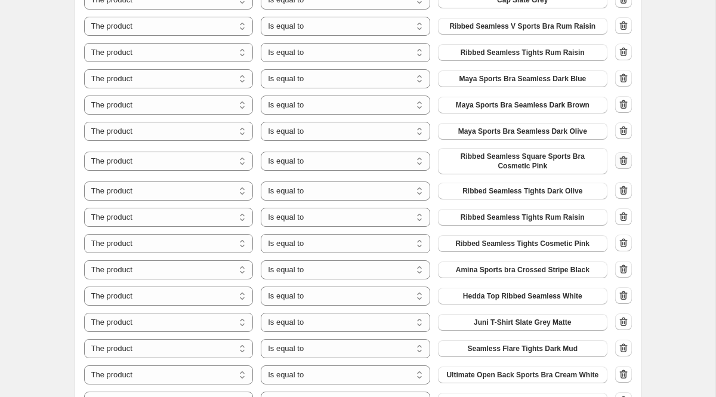
click at [624, 162] on icon "button" at bounding box center [624, 161] width 1 height 4
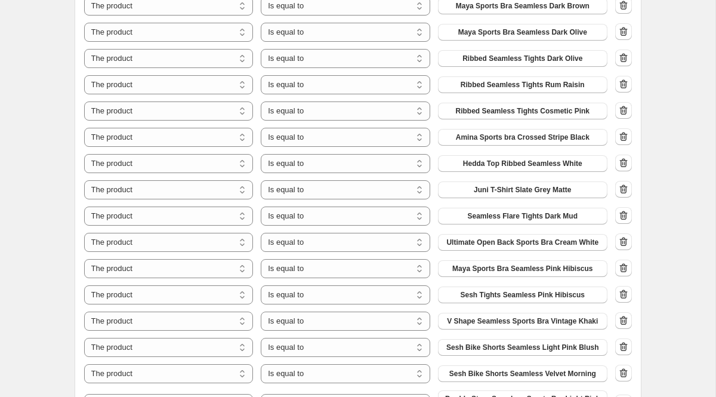
scroll to position [1002, 0]
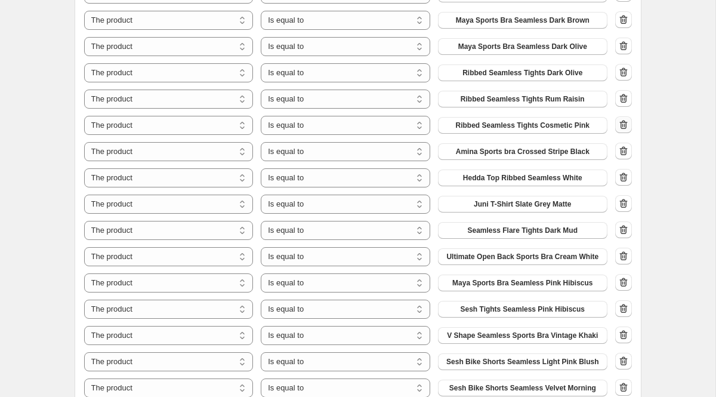
click at [625, 124] on icon "button" at bounding box center [624, 125] width 12 height 12
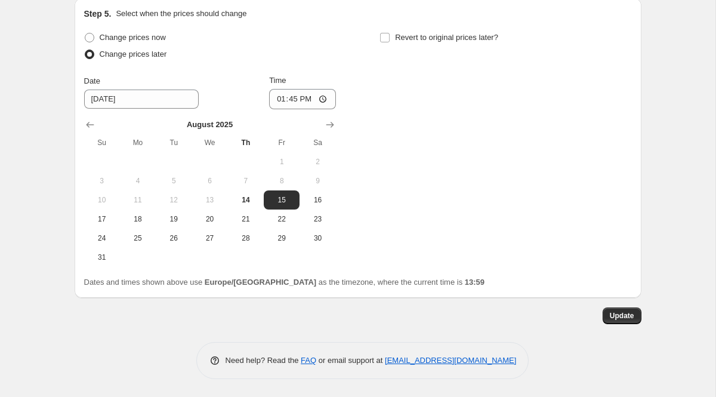
scroll to position [2083, 0]
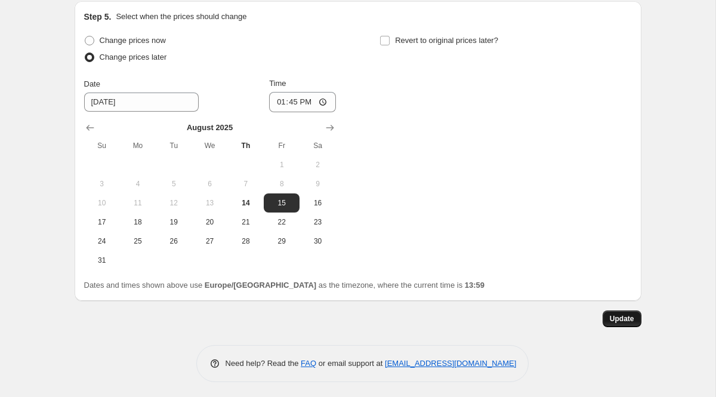
click at [624, 319] on span "Update" at bounding box center [622, 319] width 24 height 10
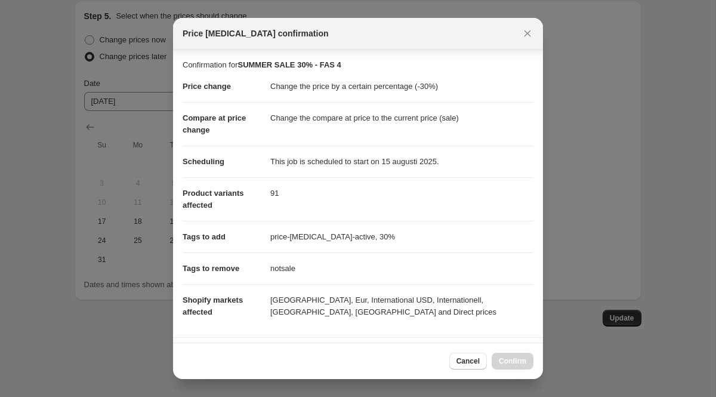
scroll to position [198, 0]
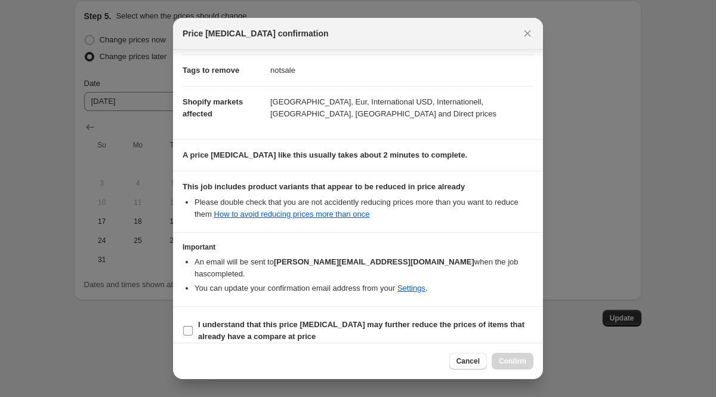
drag, startPoint x: 189, startPoint y: 319, endPoint x: 195, endPoint y: 319, distance: 6.0
click at [189, 326] on input "I understand that this price [MEDICAL_DATA] may further reduce the prices of it…" at bounding box center [188, 331] width 10 height 10
checkbox input "true"
click at [523, 363] on span "Confirm" at bounding box center [512, 361] width 27 height 10
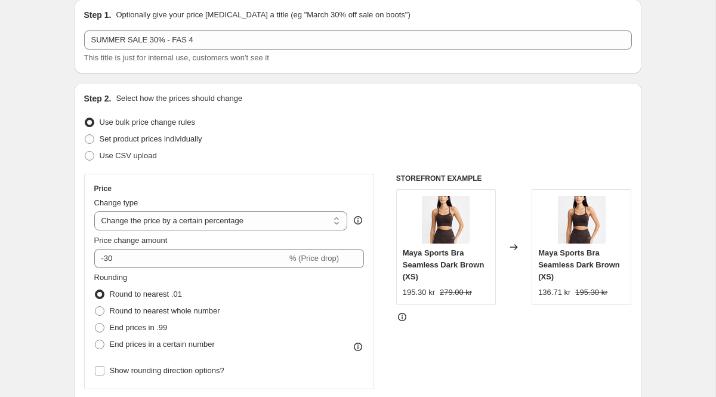
scroll to position [0, 0]
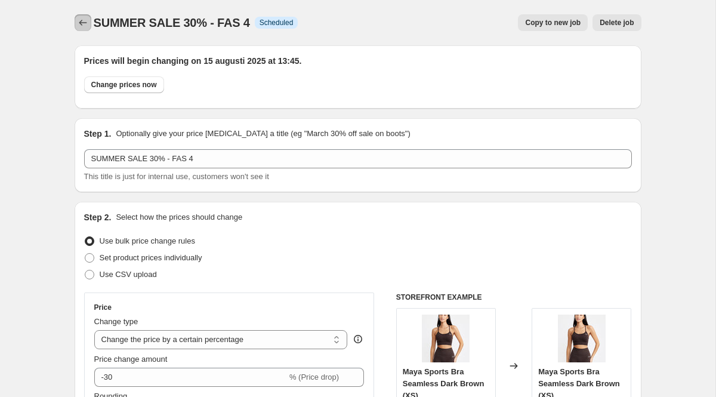
click at [77, 25] on icon "Price change jobs" at bounding box center [83, 23] width 12 height 12
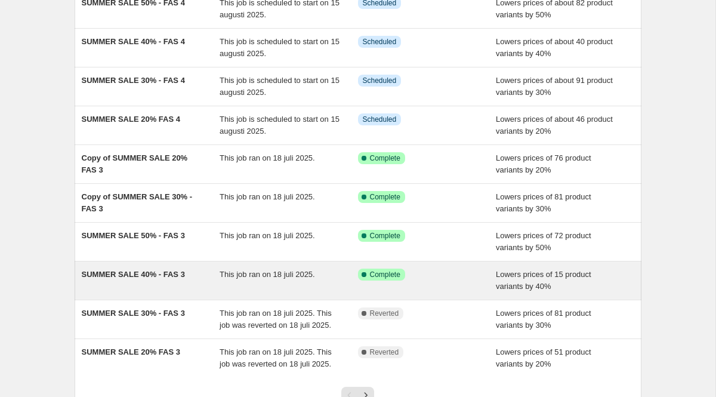
scroll to position [120, 0]
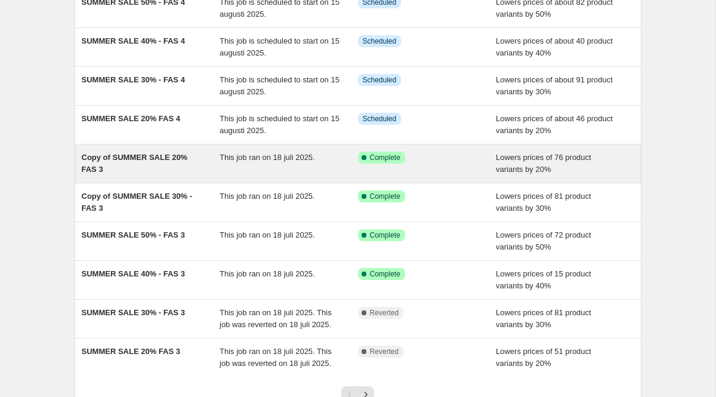
click at [141, 153] on span "Copy of SUMMER SALE 20% FAS 3" at bounding box center [135, 163] width 106 height 21
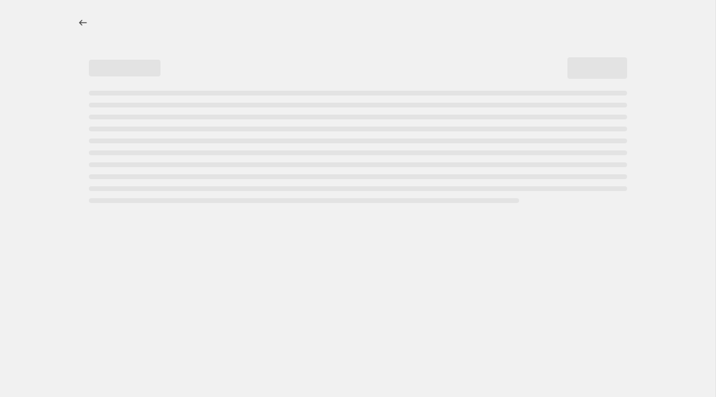
select select "percentage"
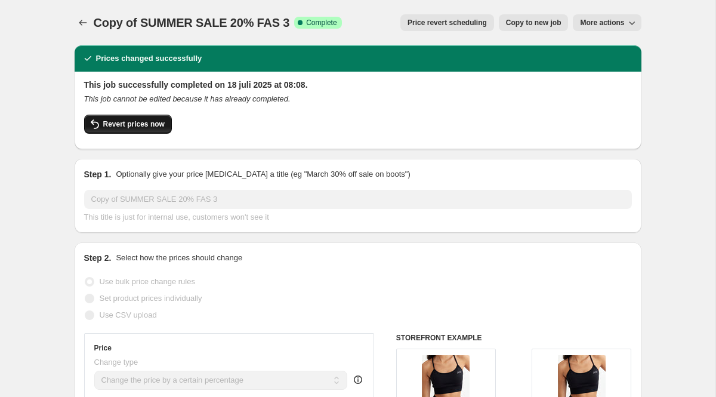
click at [123, 125] on span "Revert prices now" at bounding box center [133, 124] width 61 height 10
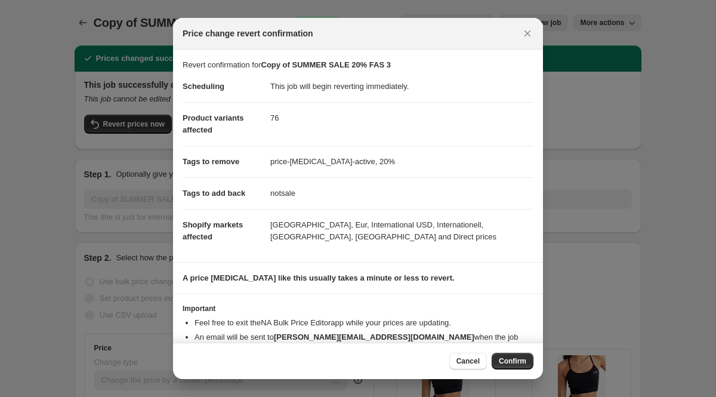
scroll to position [53, 0]
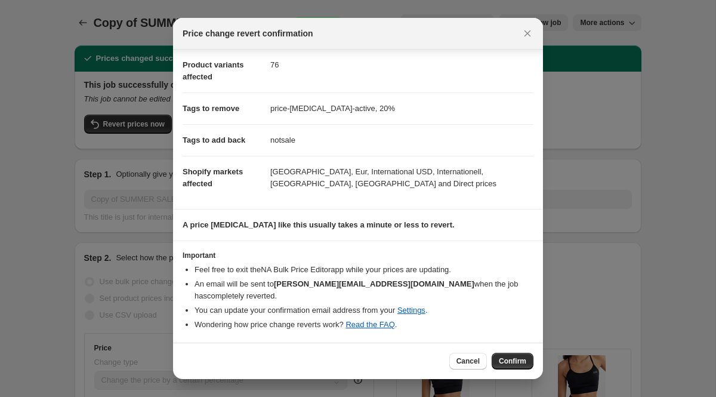
click at [528, 360] on button "Confirm" at bounding box center [513, 361] width 42 height 17
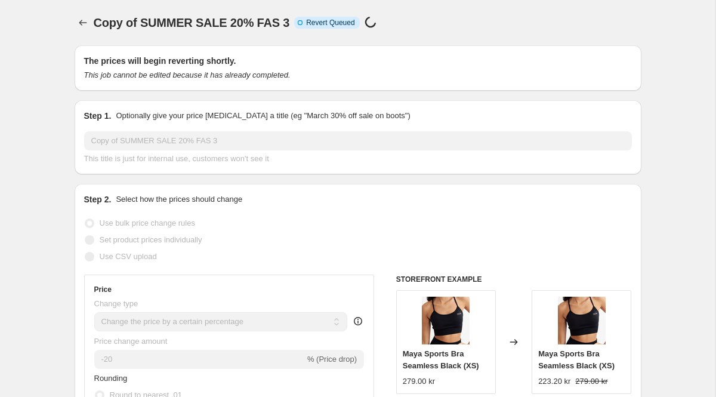
scroll to position [1, 0]
click at [85, 21] on icon "Price change jobs" at bounding box center [83, 22] width 12 height 12
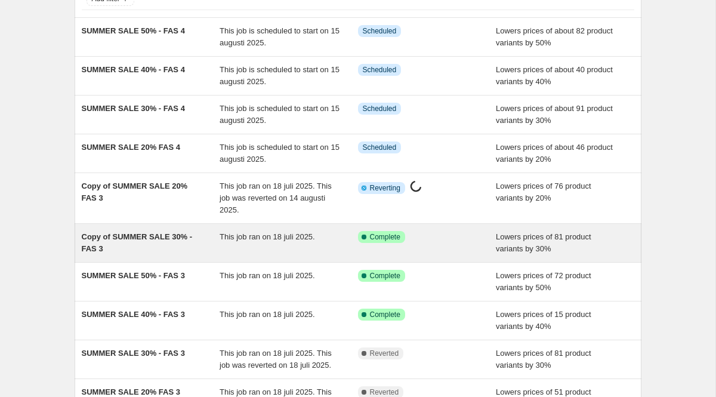
scroll to position [110, 0]
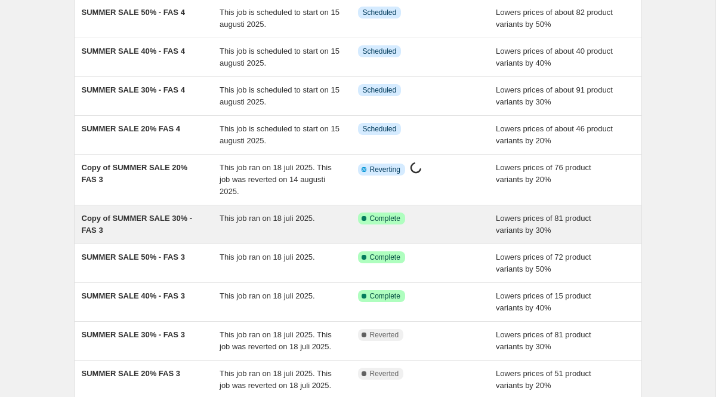
click at [135, 216] on span "Copy of SUMMER SALE 30% - FAS 3" at bounding box center [137, 224] width 111 height 21
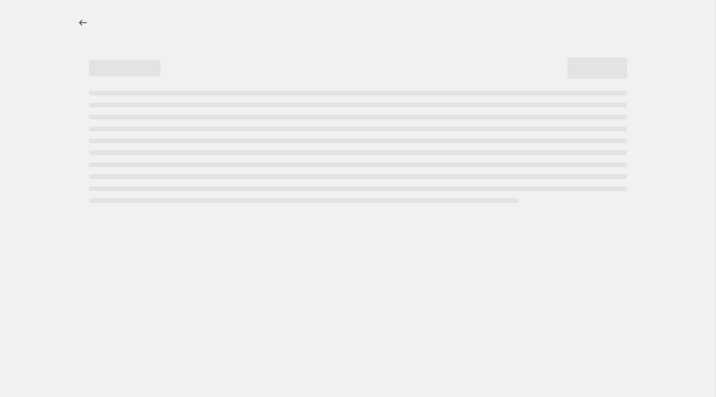
select select "percentage"
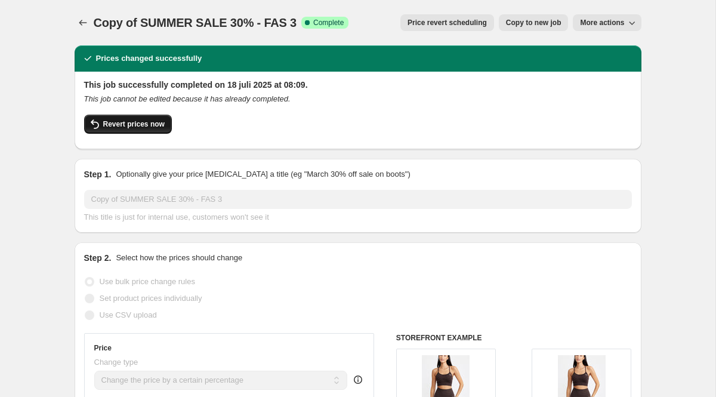
click at [128, 124] on span "Revert prices now" at bounding box center [133, 124] width 61 height 10
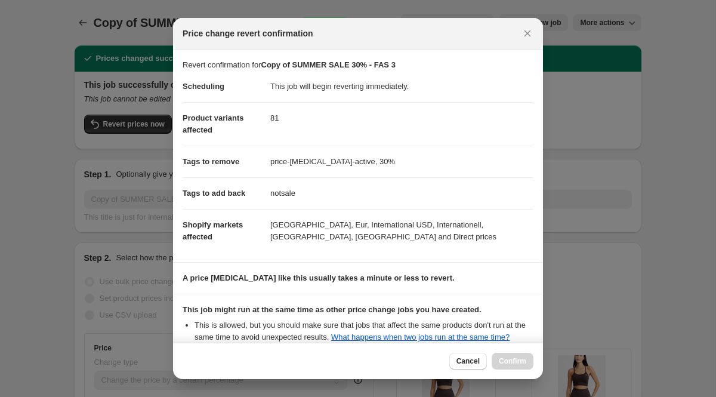
scroll to position [175, 0]
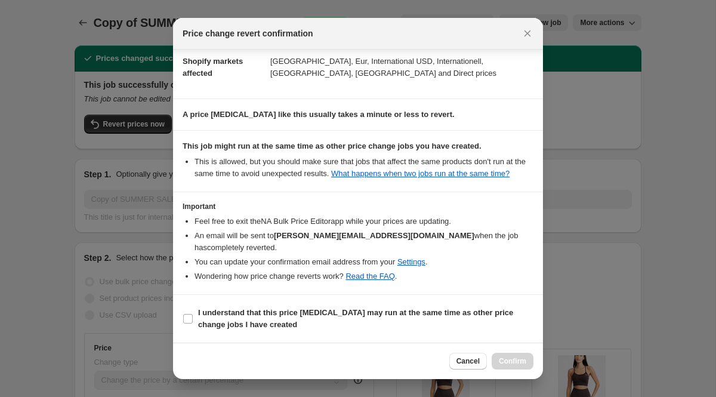
drag, startPoint x: 191, startPoint y: 319, endPoint x: 332, endPoint y: 344, distance: 143.2
click at [192, 319] on input "I understand that this price [MEDICAL_DATA] may run at the same time as other p…" at bounding box center [188, 319] width 10 height 10
checkbox input "true"
click at [517, 365] on span "Confirm" at bounding box center [512, 361] width 27 height 10
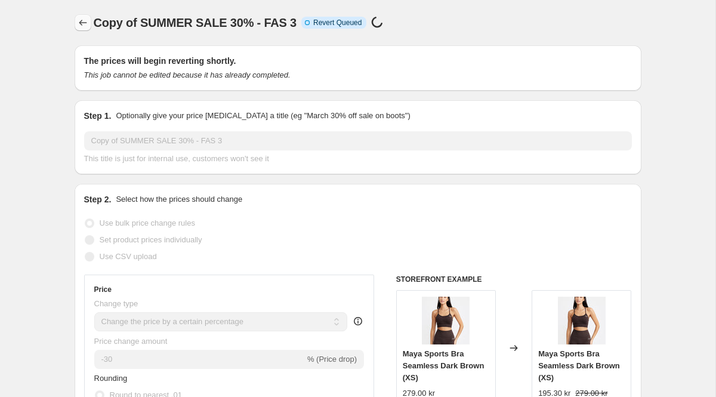
click at [81, 22] on icon "Price change jobs" at bounding box center [83, 23] width 12 height 12
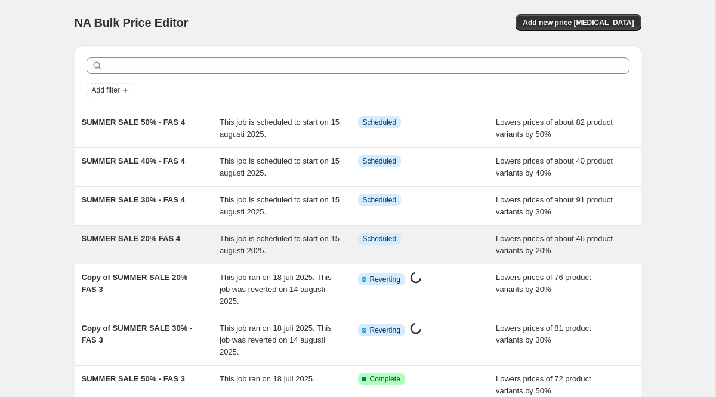
scroll to position [242, 0]
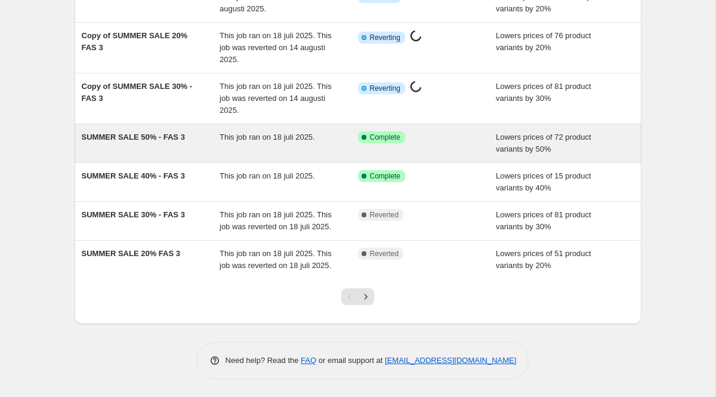
click at [124, 132] on span "SUMMER SALE 50% - FAS 3" at bounding box center [133, 136] width 103 height 9
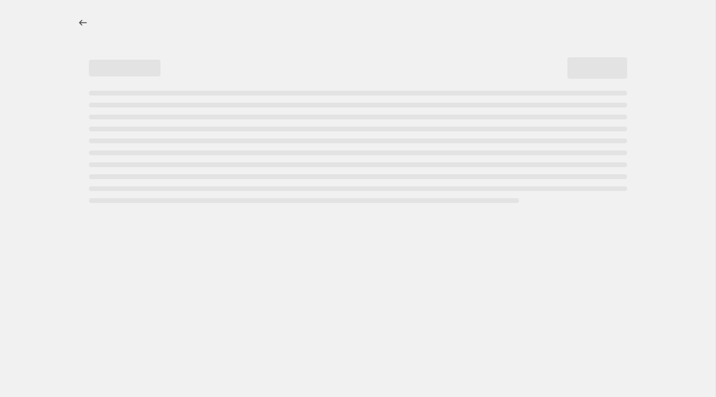
select select "percentage"
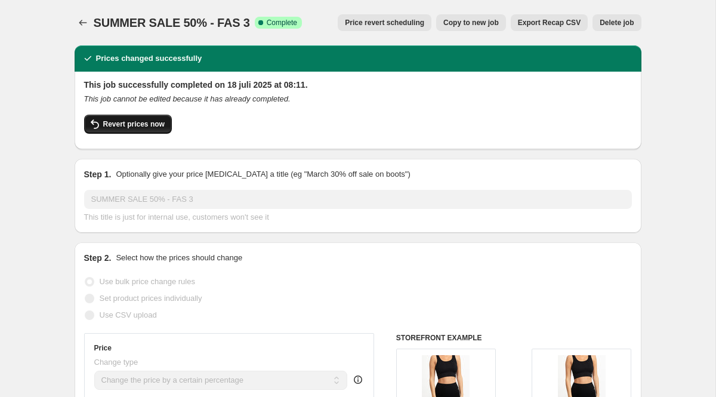
click at [137, 124] on span "Revert prices now" at bounding box center [133, 124] width 61 height 10
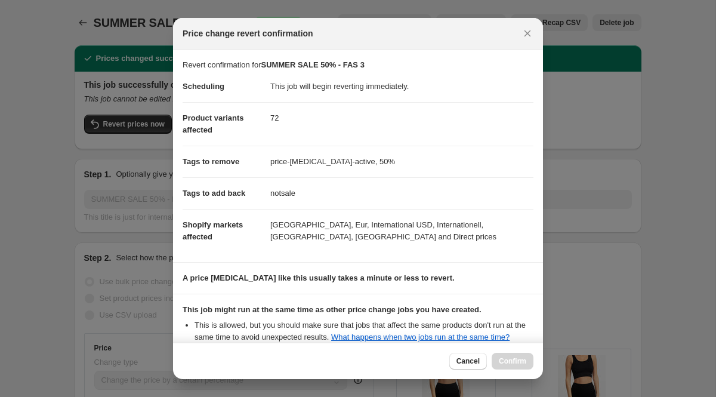
scroll to position [175, 0]
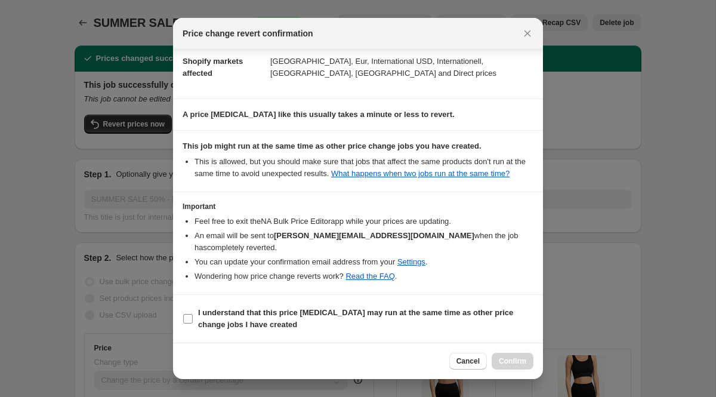
click at [192, 319] on input "I understand that this price [MEDICAL_DATA] may run at the same time as other p…" at bounding box center [188, 319] width 10 height 10
checkbox input "true"
click at [506, 359] on span "Confirm" at bounding box center [512, 361] width 27 height 10
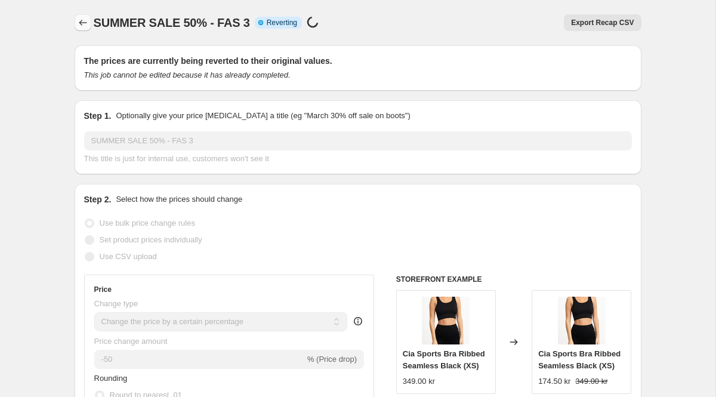
click at [80, 22] on icon "Price change jobs" at bounding box center [83, 23] width 8 height 6
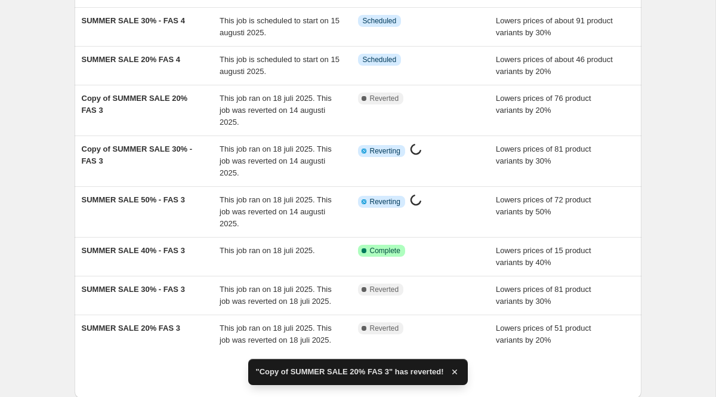
scroll to position [254, 0]
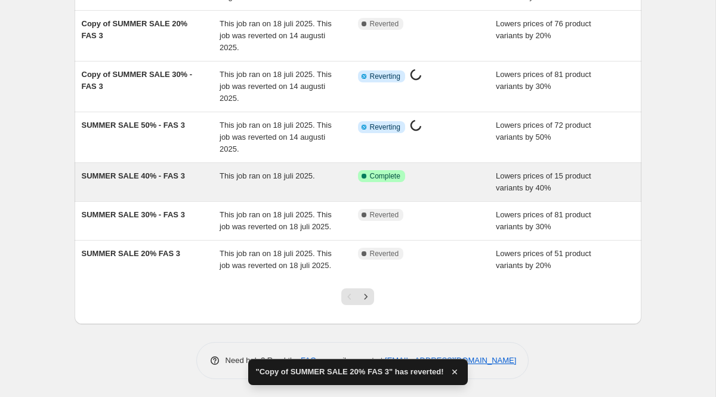
click at [140, 171] on div "SUMMER SALE 40% - FAS 3" at bounding box center [151, 182] width 138 height 24
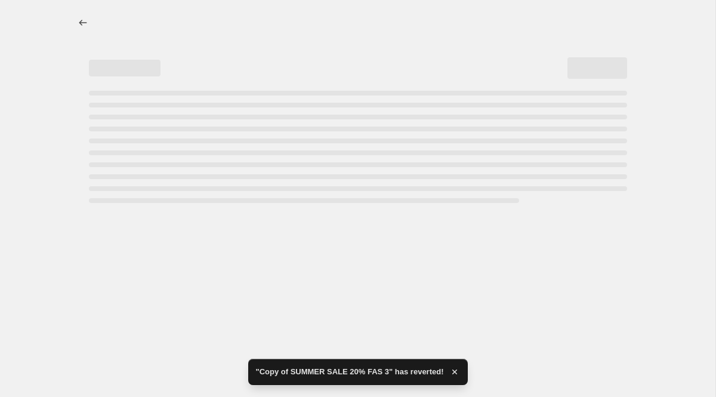
select select "percentage"
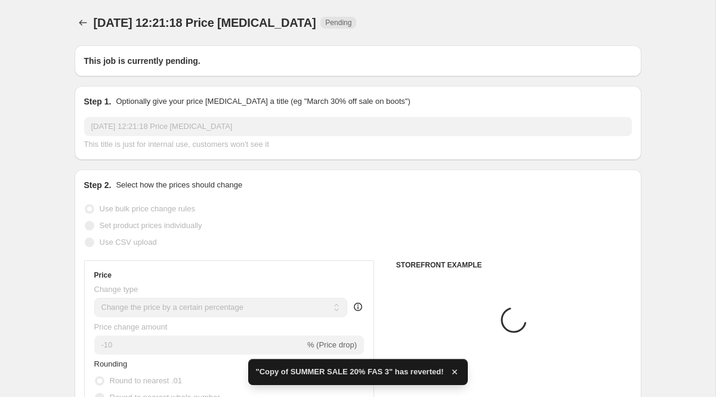
type input "SUMMER SALE 40% - FAS 3"
checkbox input "true"
radio input "false"
radio input "true"
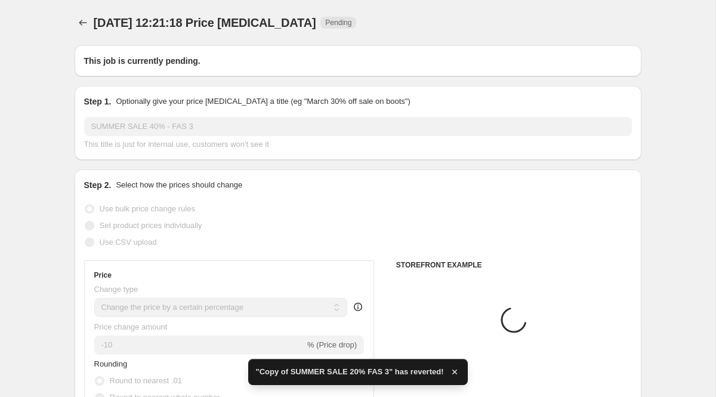
checkbox input "true"
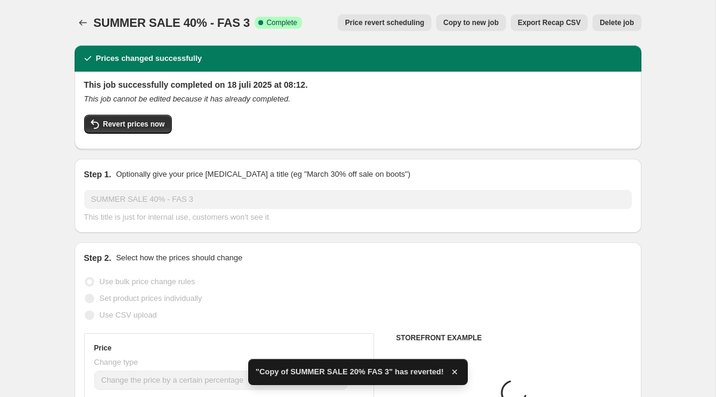
scroll to position [3, 0]
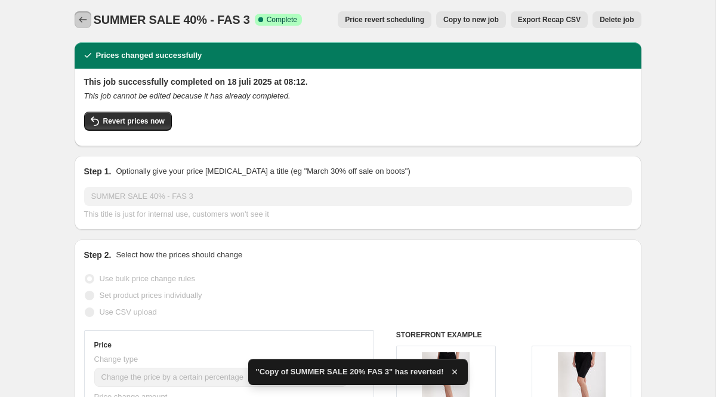
click at [82, 20] on icon "Price change jobs" at bounding box center [83, 20] width 8 height 6
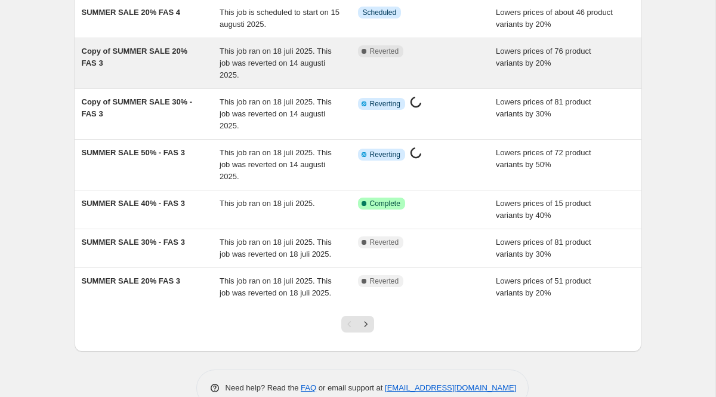
scroll to position [233, 0]
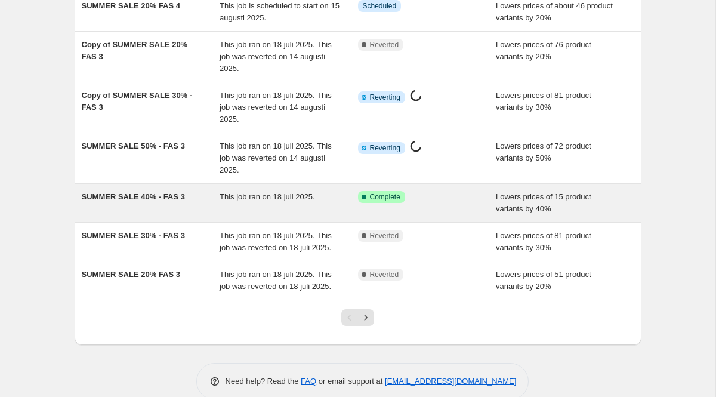
click at [150, 196] on span "SUMMER SALE 40% - FAS 3" at bounding box center [133, 196] width 103 height 9
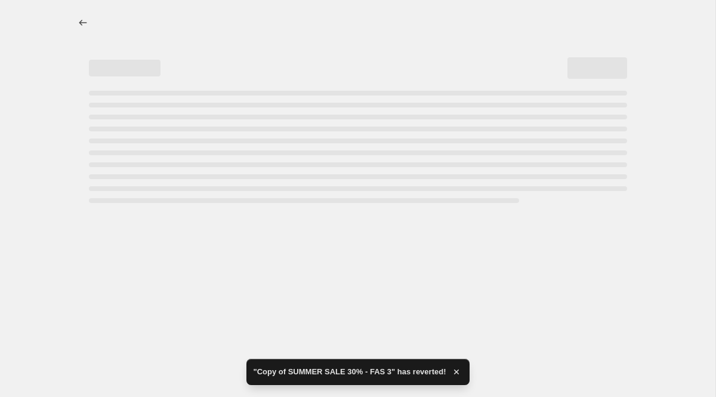
select select "percentage"
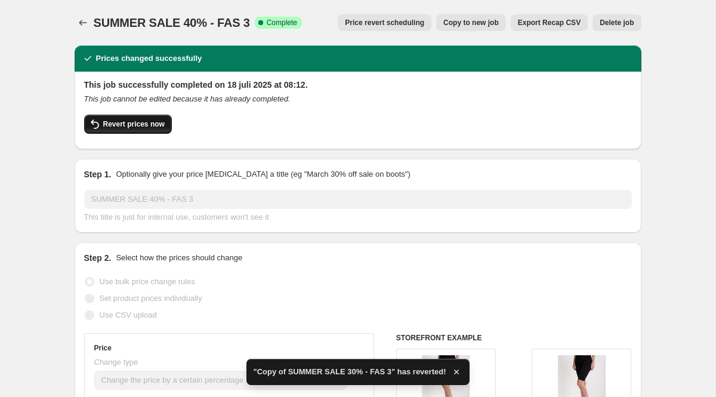
click at [156, 128] on span "Revert prices now" at bounding box center [133, 124] width 61 height 10
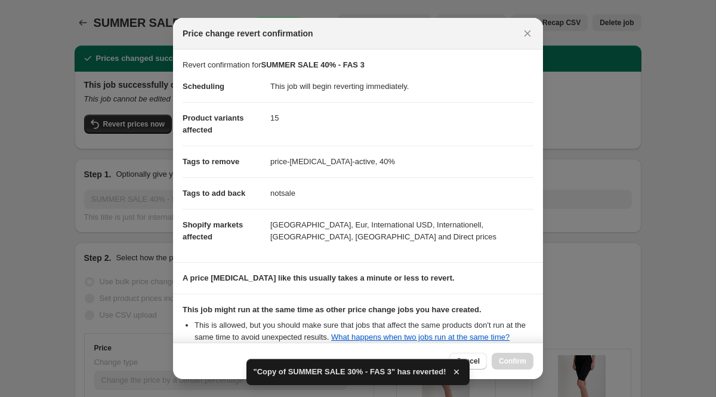
scroll to position [175, 0]
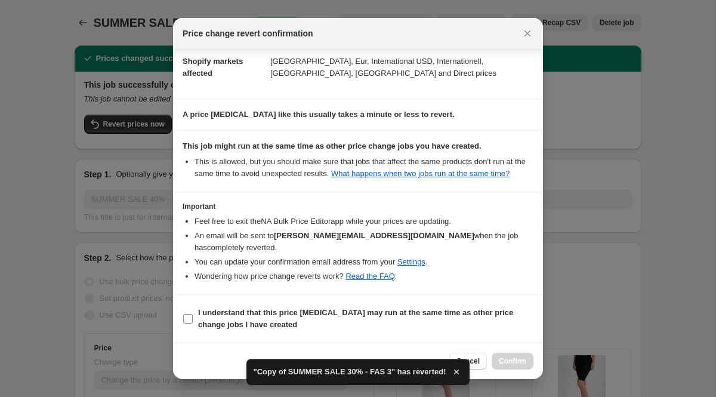
click at [193, 316] on label "I understand that this price [MEDICAL_DATA] may run at the same time as other p…" at bounding box center [358, 318] width 351 height 29
click at [193, 316] on input "I understand that this price [MEDICAL_DATA] may run at the same time as other p…" at bounding box center [188, 319] width 10 height 10
checkbox input "true"
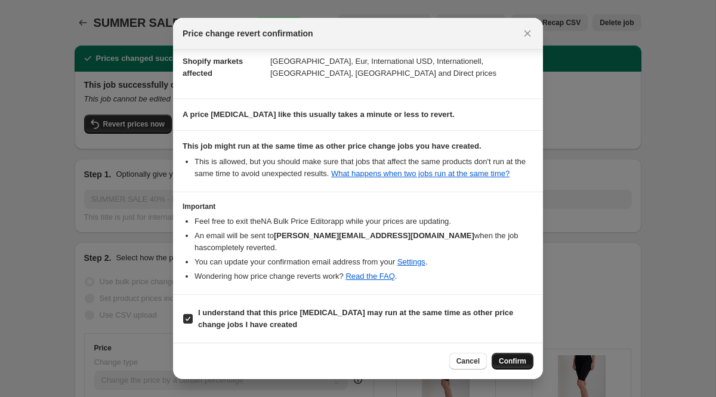
click at [508, 354] on button "Confirm" at bounding box center [513, 361] width 42 height 17
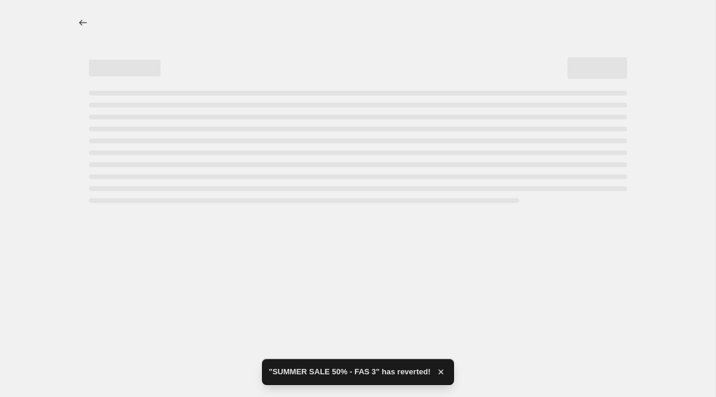
select select "percentage"
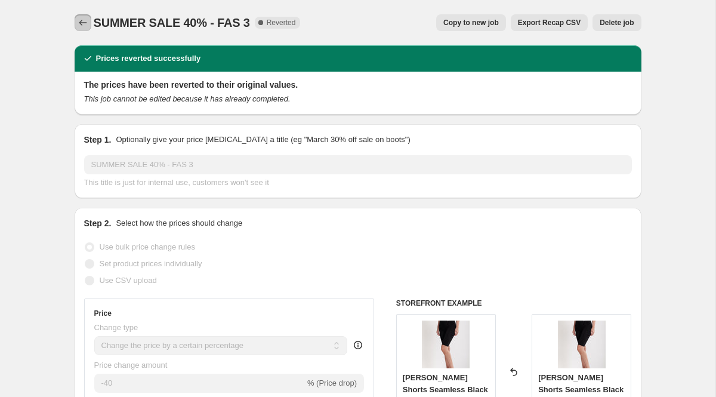
click at [86, 25] on icon "Price change jobs" at bounding box center [83, 23] width 12 height 12
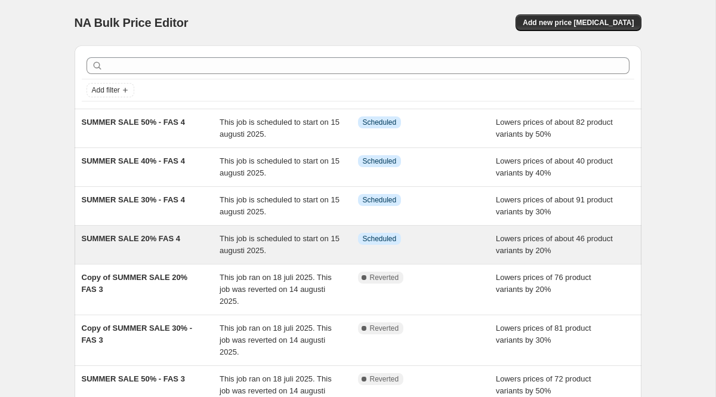
click at [131, 239] on span "SUMMER SALE 20% FAS 4" at bounding box center [131, 238] width 98 height 9
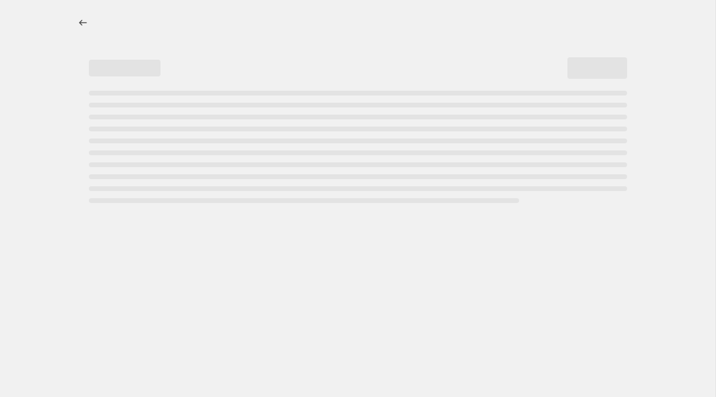
select select "percentage"
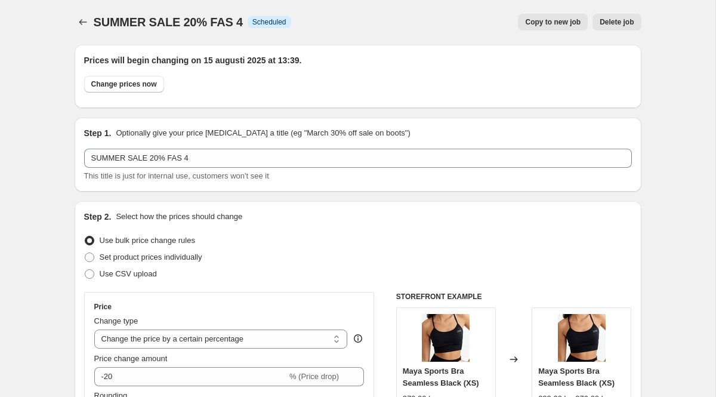
scroll to position [1790, 0]
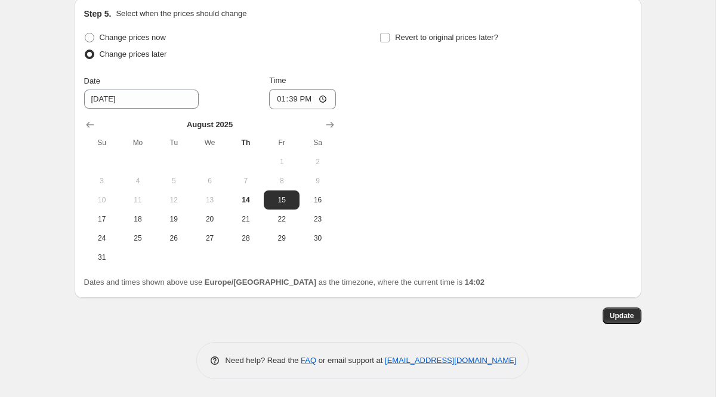
click at [90, 37] on span at bounding box center [90, 38] width 10 height 10
click at [85, 33] on input "Change prices now" at bounding box center [85, 33] width 1 height 1
radio input "true"
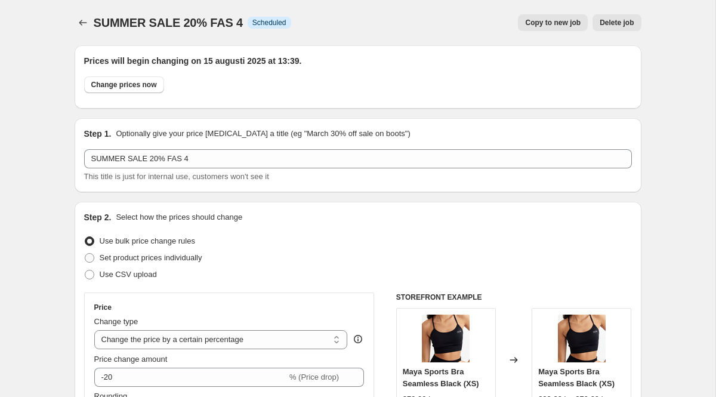
scroll to position [1567, 0]
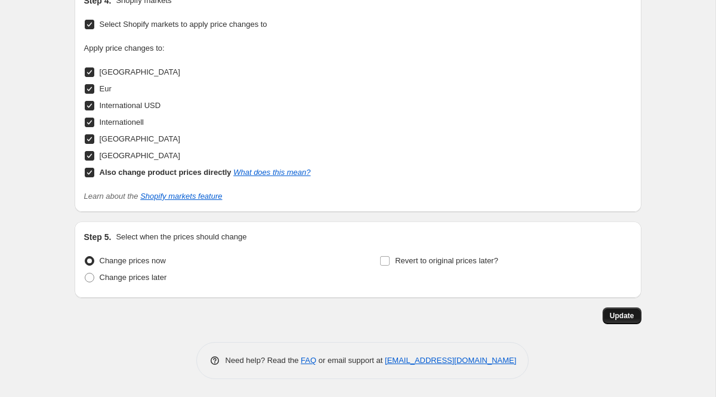
click at [628, 313] on span "Update" at bounding box center [622, 316] width 24 height 10
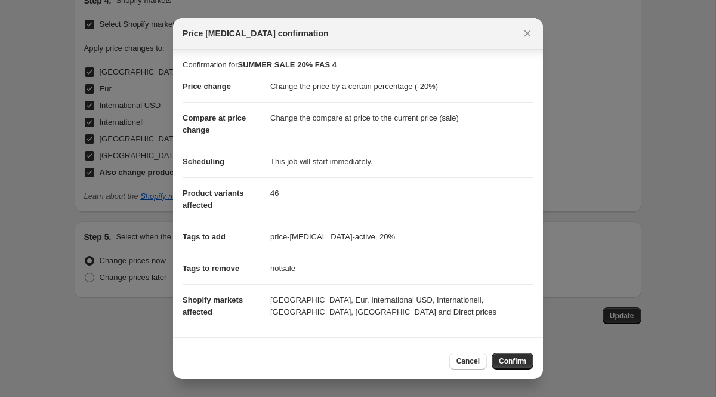
scroll to position [102, 0]
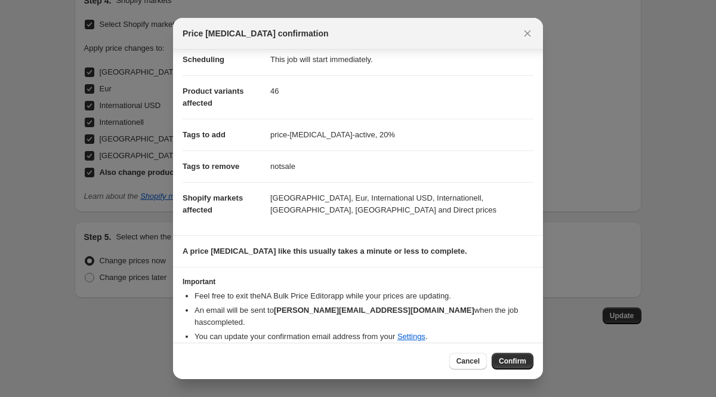
click at [520, 361] on span "Confirm" at bounding box center [512, 361] width 27 height 10
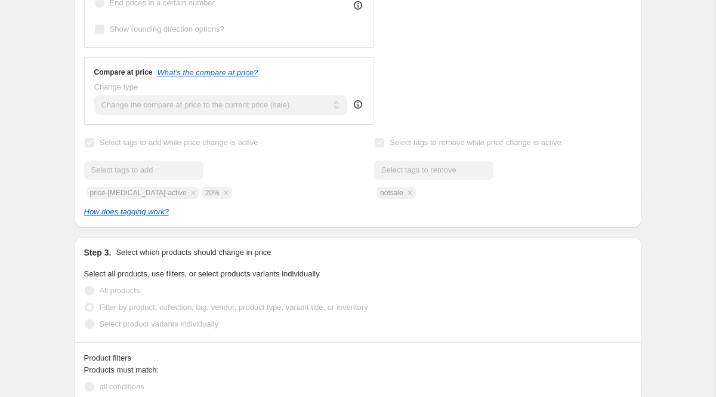
scroll to position [0, 0]
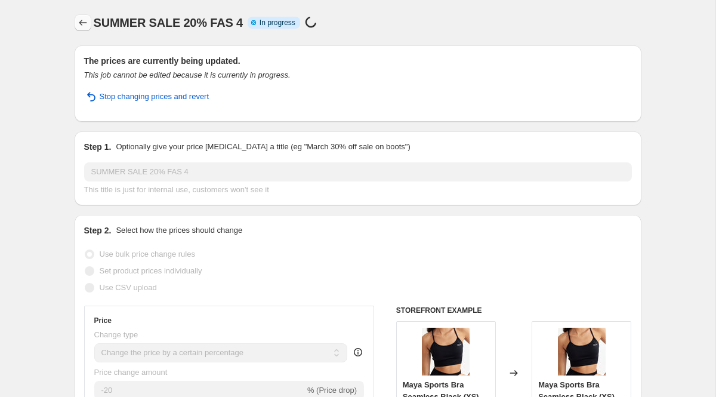
click at [85, 22] on icon "Price change jobs" at bounding box center [83, 23] width 12 height 12
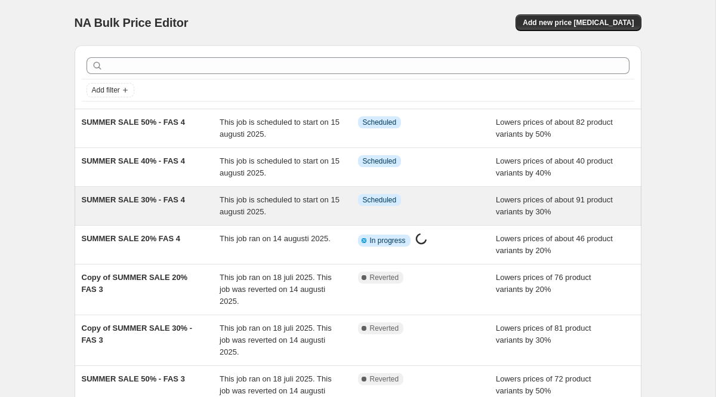
click at [163, 200] on span "SUMMER SALE 30% - FAS 4" at bounding box center [133, 199] width 103 height 9
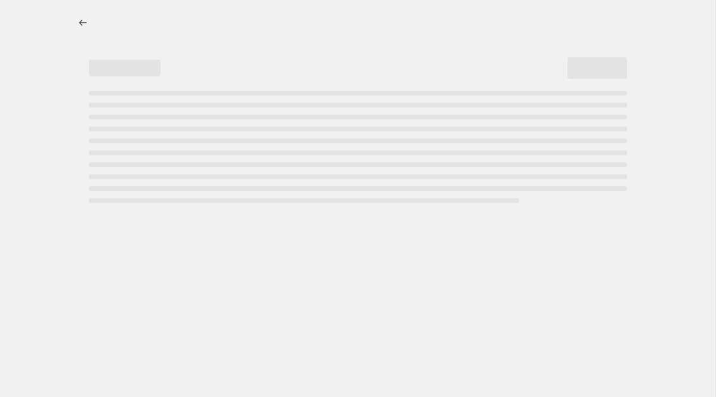
select select "percentage"
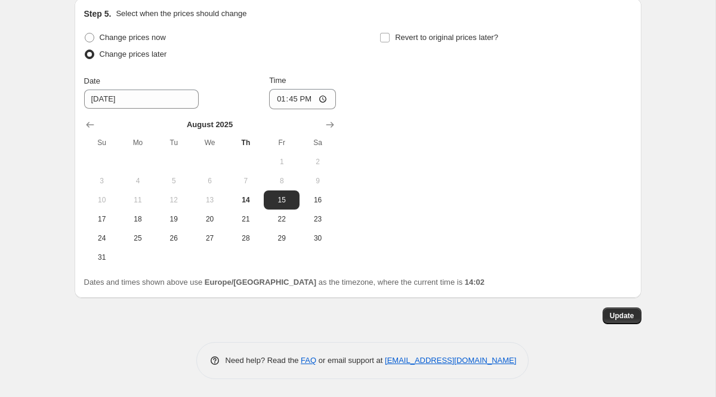
scroll to position [2084, 0]
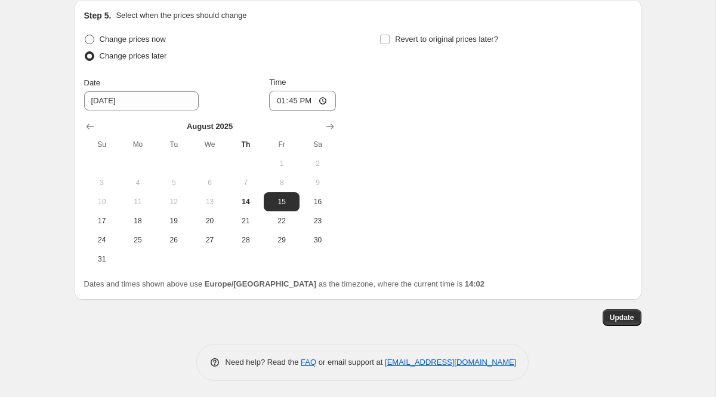
click at [91, 39] on span at bounding box center [90, 40] width 10 height 10
click at [85, 35] on input "Change prices now" at bounding box center [85, 35] width 1 height 1
radio input "true"
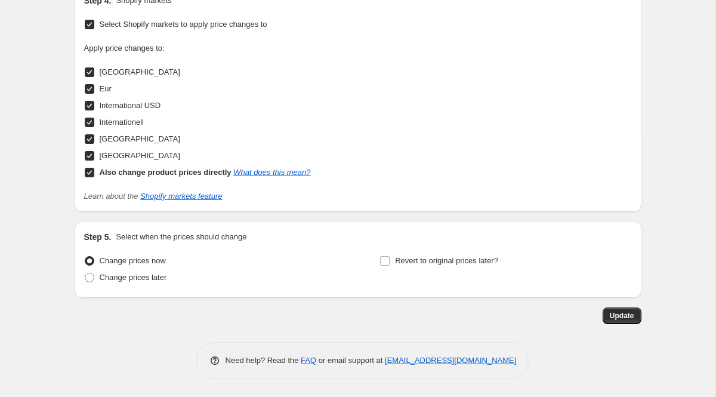
scroll to position [1863, 0]
click at [622, 313] on span "Update" at bounding box center [622, 316] width 24 height 10
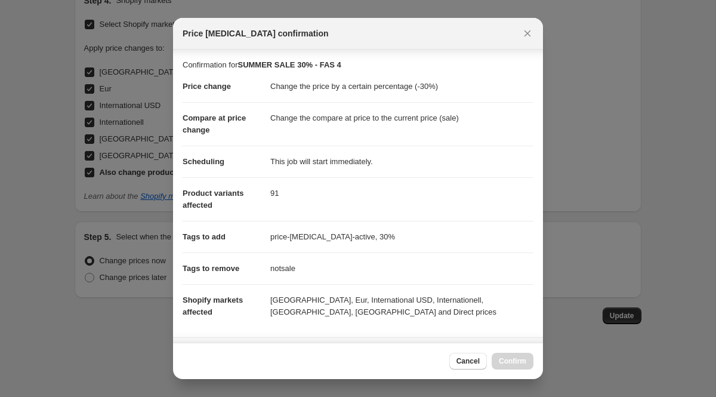
scroll to position [224, 0]
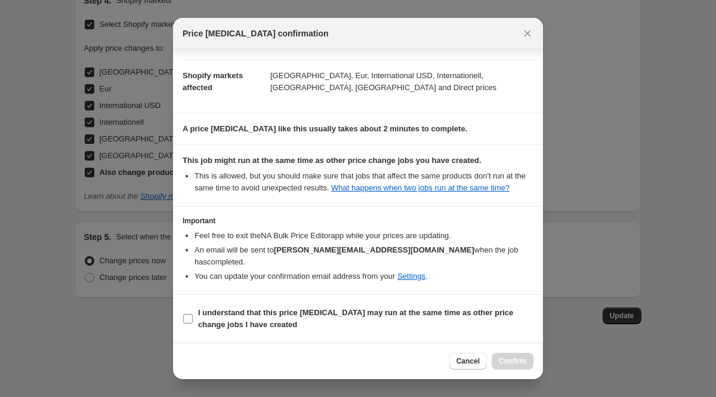
click at [188, 318] on input "I understand that this price [MEDICAL_DATA] may run at the same time as other p…" at bounding box center [188, 319] width 10 height 10
checkbox input "true"
click at [515, 359] on span "Confirm" at bounding box center [512, 361] width 27 height 10
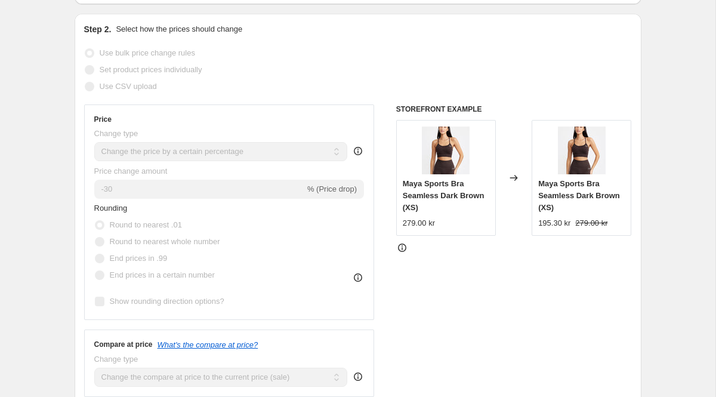
scroll to position [0, 0]
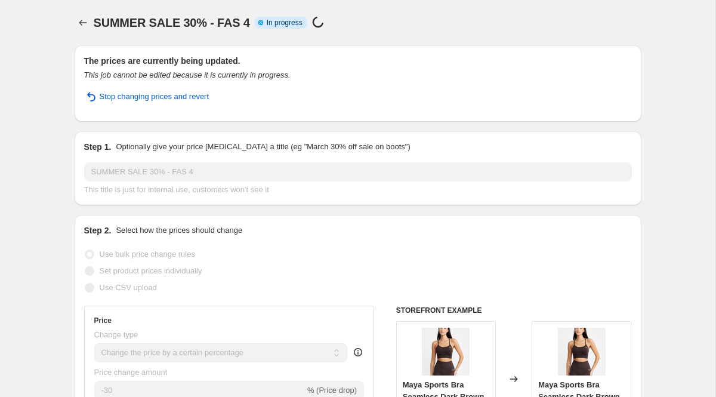
click at [101, 33] on div "SUMMER SALE 30% - FAS 4. This page is ready SUMMER SALE 30% - FAS 4 Info Partia…" at bounding box center [358, 22] width 567 height 45
click at [87, 24] on icon "Price change jobs" at bounding box center [83, 23] width 12 height 12
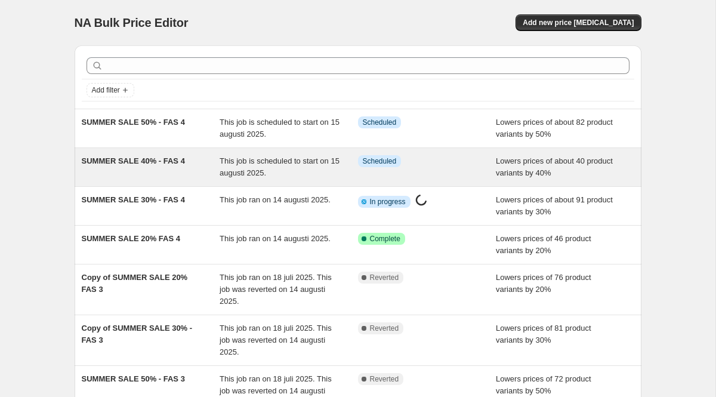
click at [140, 159] on span "SUMMER SALE 40% - FAS 4" at bounding box center [133, 160] width 103 height 9
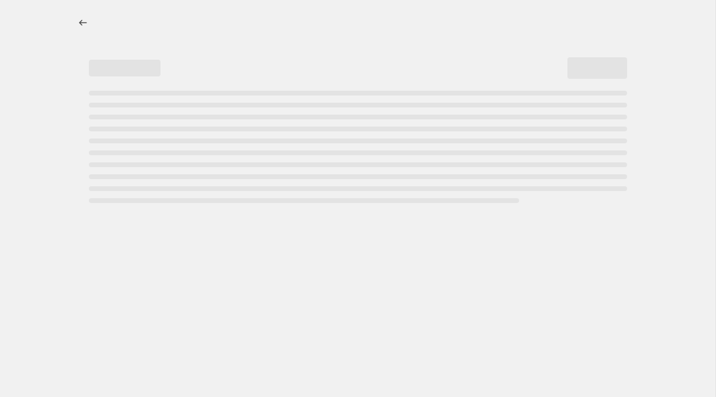
select select "percentage"
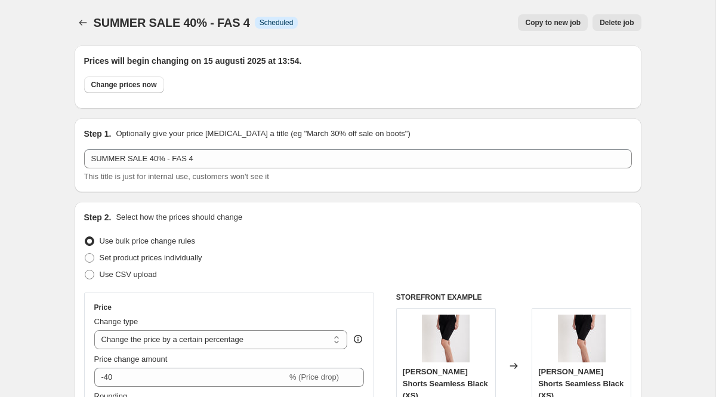
scroll to position [1737, 0]
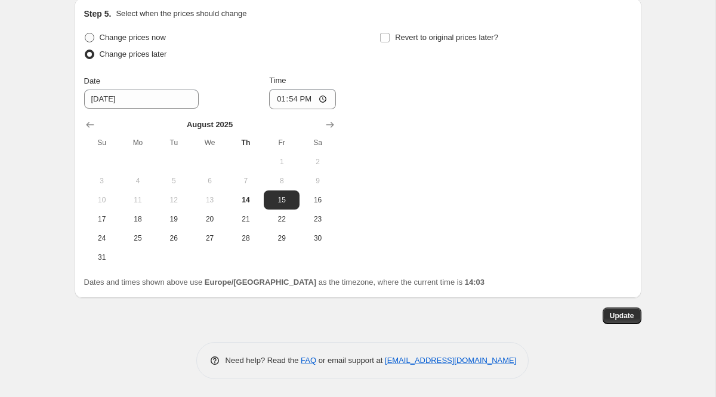
click at [88, 38] on span at bounding box center [90, 38] width 10 height 10
click at [85, 33] on input "Change prices now" at bounding box center [85, 33] width 1 height 1
radio input "true"
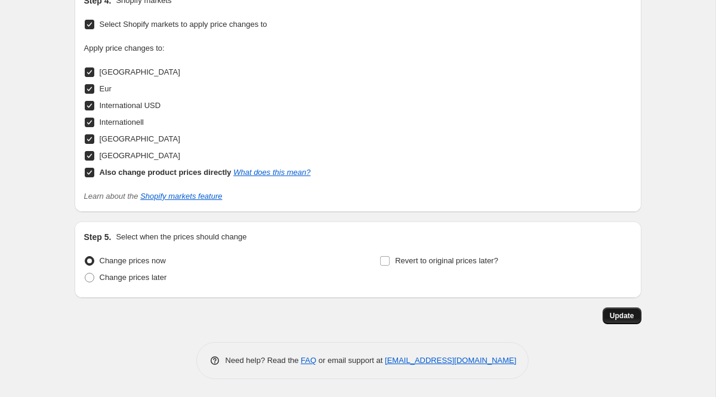
click at [614, 314] on span "Update" at bounding box center [622, 316] width 24 height 10
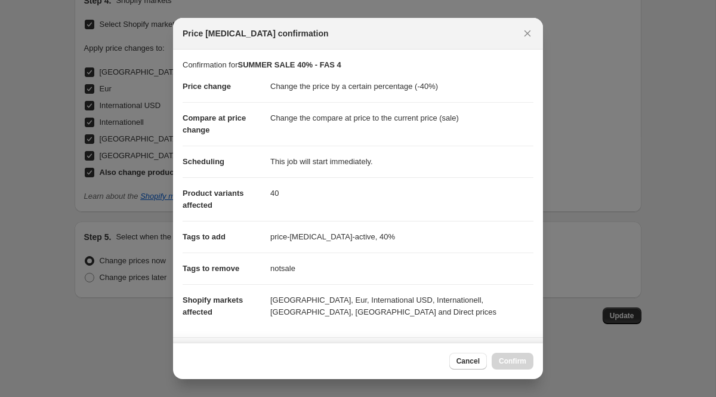
scroll to position [298, 0]
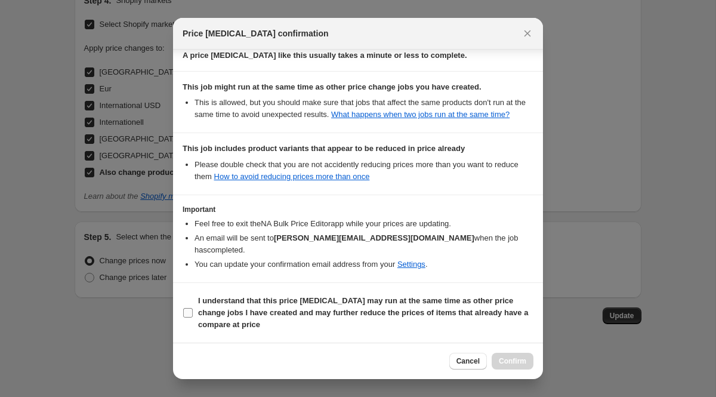
click at [192, 313] on input "I understand that this price [MEDICAL_DATA] may run at the same time as other p…" at bounding box center [188, 313] width 10 height 10
checkbox input "true"
click at [520, 359] on span "Confirm" at bounding box center [512, 361] width 27 height 10
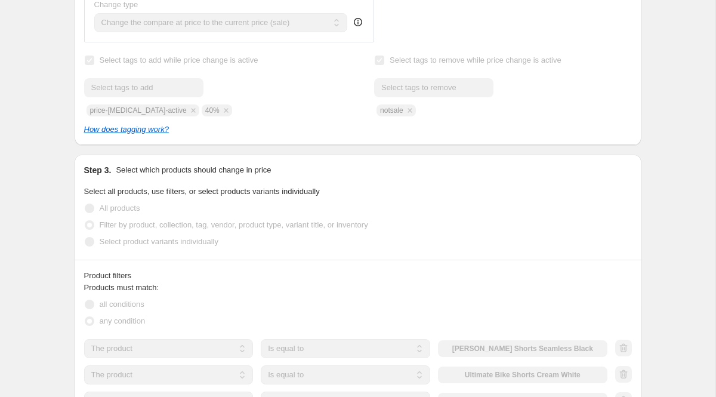
scroll to position [0, 0]
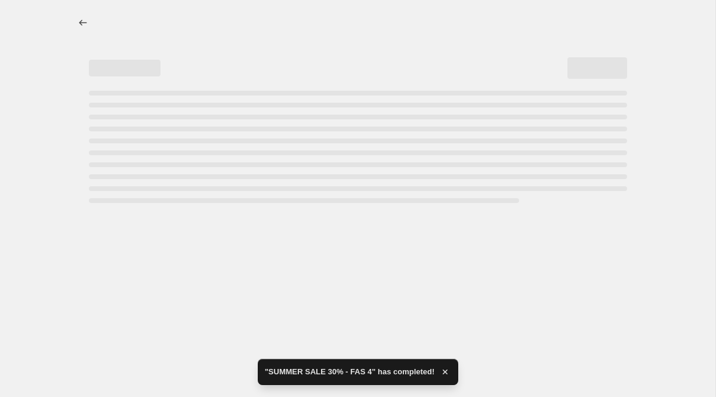
select select "percentage"
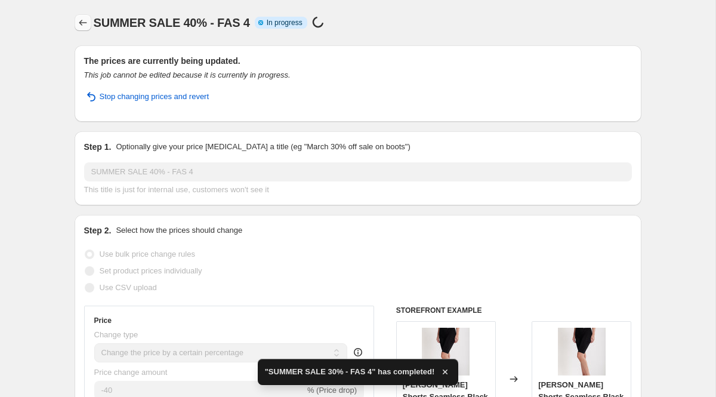
click at [80, 17] on button "Price change jobs" at bounding box center [83, 22] width 17 height 17
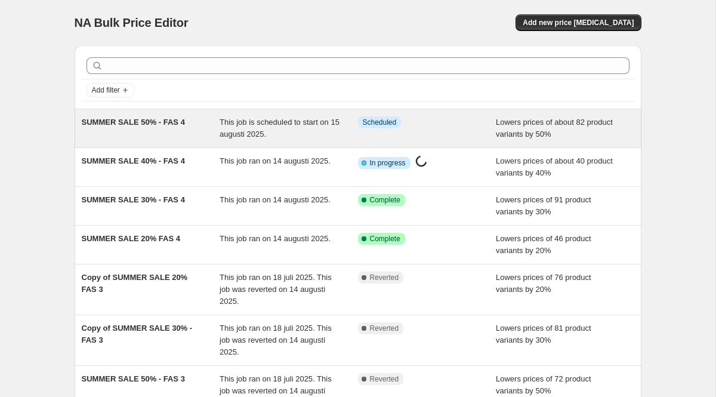
click at [127, 120] on span "SUMMER SALE 50% - FAS 4" at bounding box center [133, 122] width 103 height 9
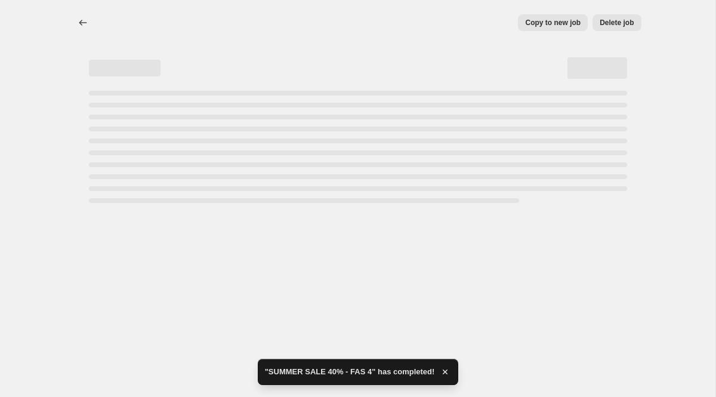
select select "percentage"
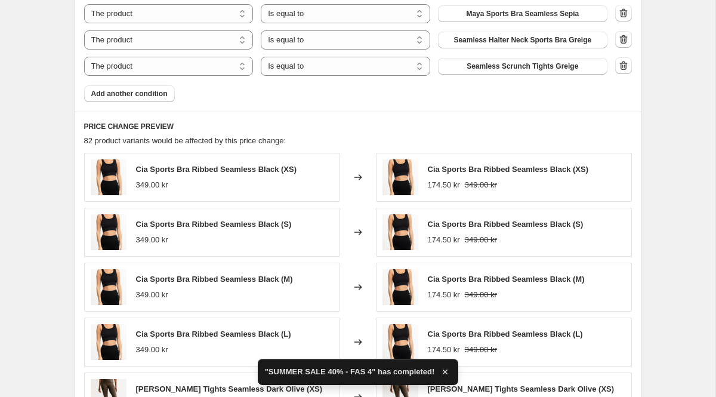
scroll to position [1981, 0]
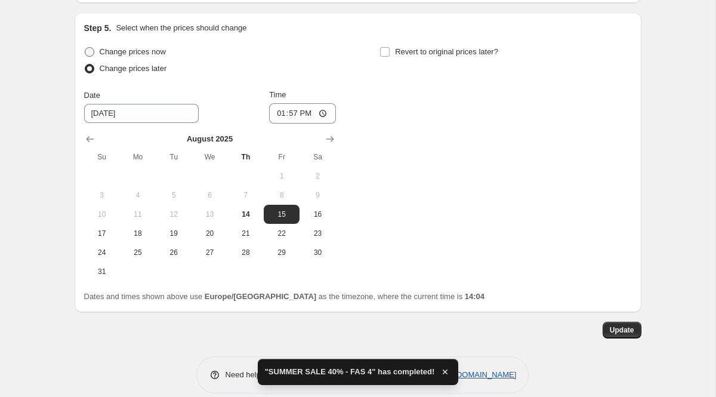
click at [90, 47] on span at bounding box center [90, 52] width 10 height 10
click at [85, 47] on input "Change prices now" at bounding box center [85, 47] width 1 height 1
radio input "true"
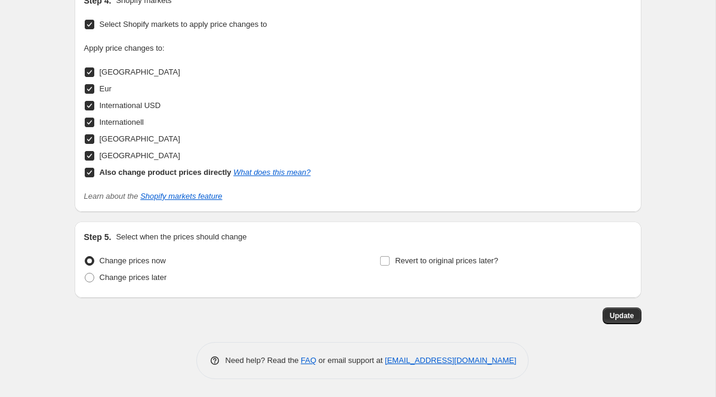
scroll to position [1758, 0]
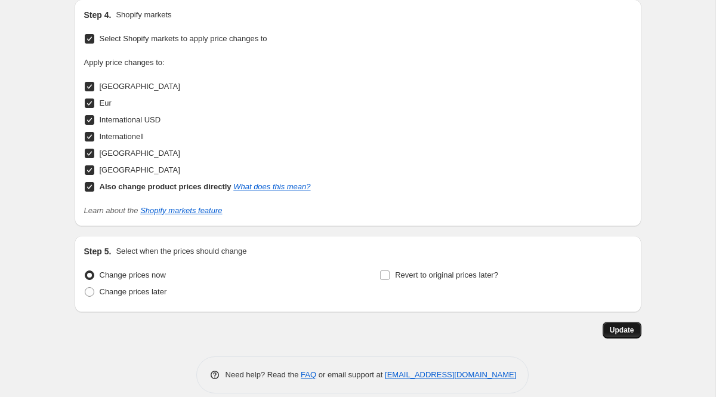
click at [624, 325] on span "Update" at bounding box center [622, 330] width 24 height 10
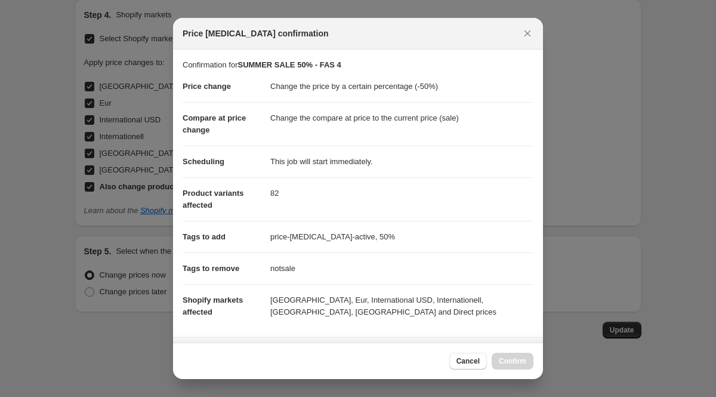
scroll to position [212, 0]
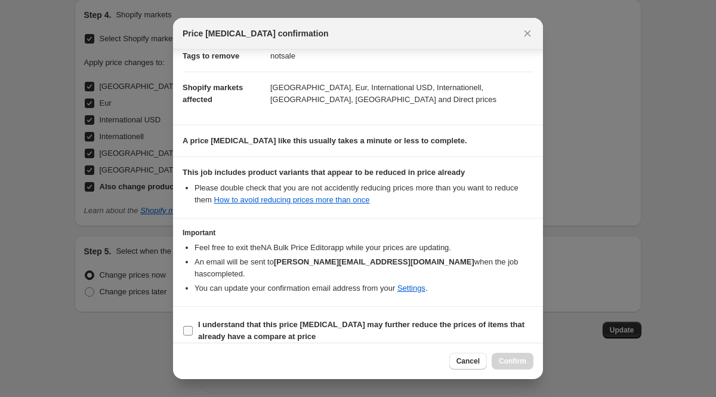
drag, startPoint x: 189, startPoint y: 319, endPoint x: 227, endPoint y: 319, distance: 37.6
click at [189, 326] on input "I understand that this price [MEDICAL_DATA] may further reduce the prices of it…" at bounding box center [188, 331] width 10 height 10
checkbox input "true"
click at [523, 359] on span "Confirm" at bounding box center [512, 361] width 27 height 10
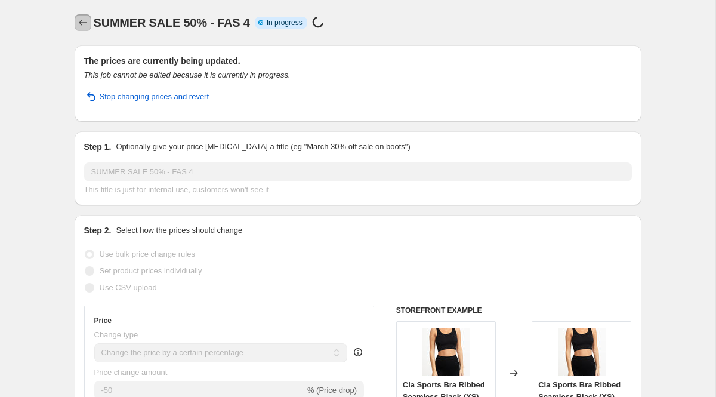
scroll to position [0, 0]
click at [84, 21] on icon "Price change jobs" at bounding box center [83, 23] width 12 height 12
